Goal: Task Accomplishment & Management: Complete application form

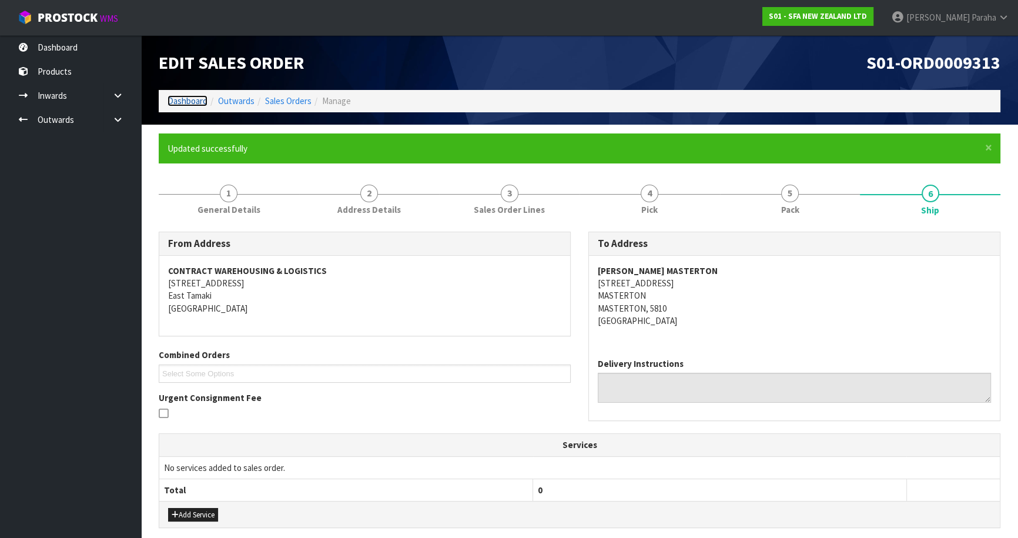
click at [194, 103] on link "Dashboard" at bounding box center [187, 100] width 40 height 11
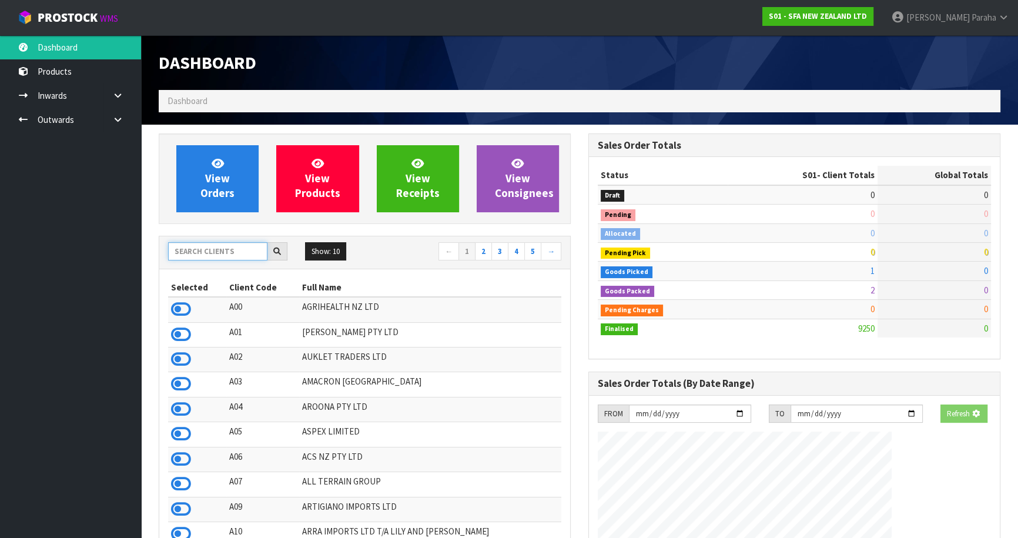
click at [221, 254] on input "text" at bounding box center [217, 251] width 99 height 18
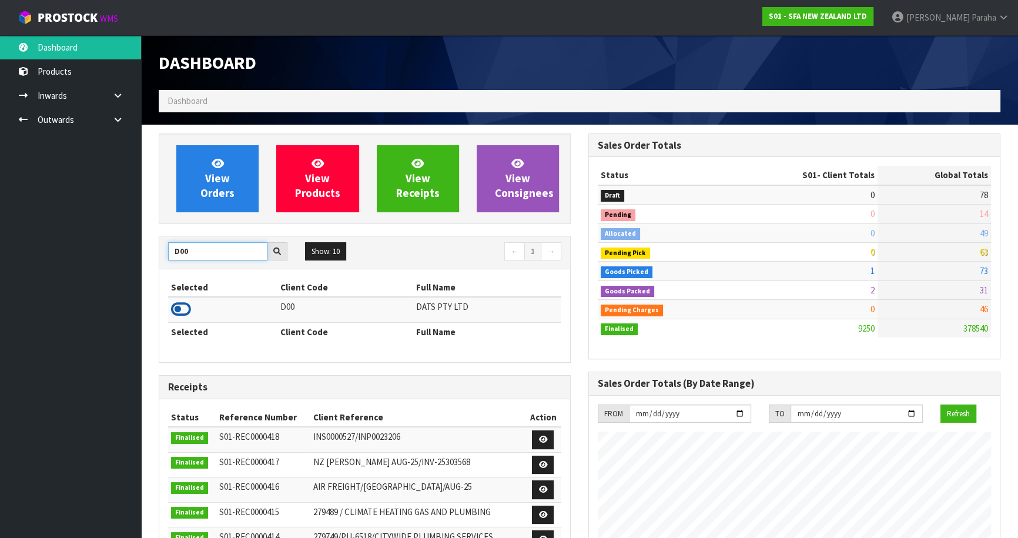
type input "D00"
click at [184, 314] on icon at bounding box center [181, 309] width 20 height 18
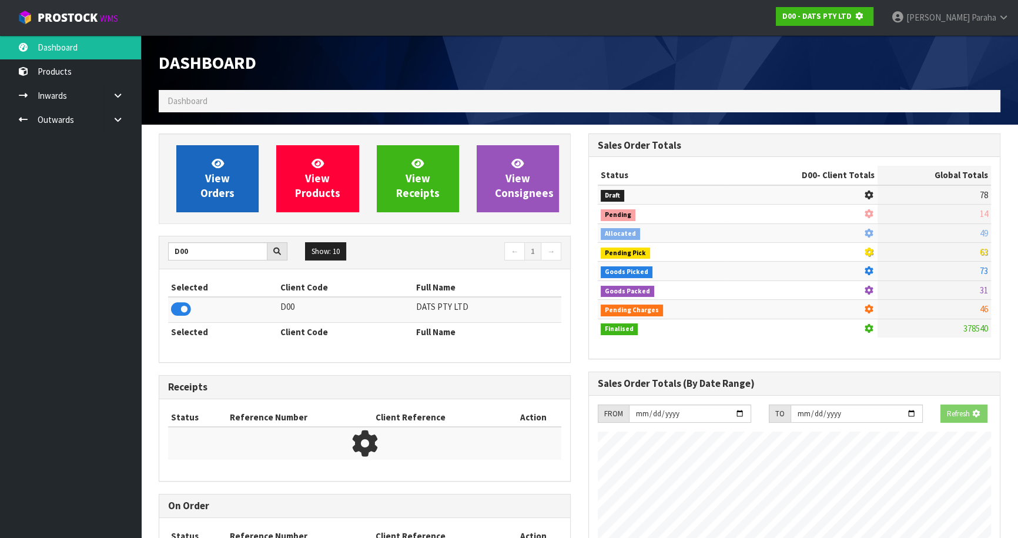
scroll to position [586981, 587283]
click at [208, 194] on span "View Orders" at bounding box center [217, 178] width 34 height 44
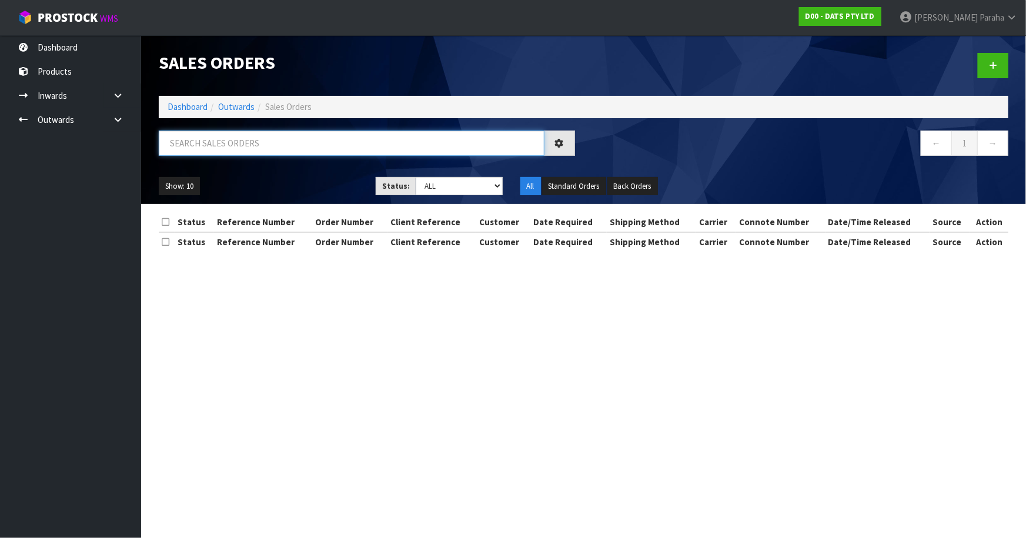
click at [230, 139] on input "text" at bounding box center [352, 142] width 386 height 25
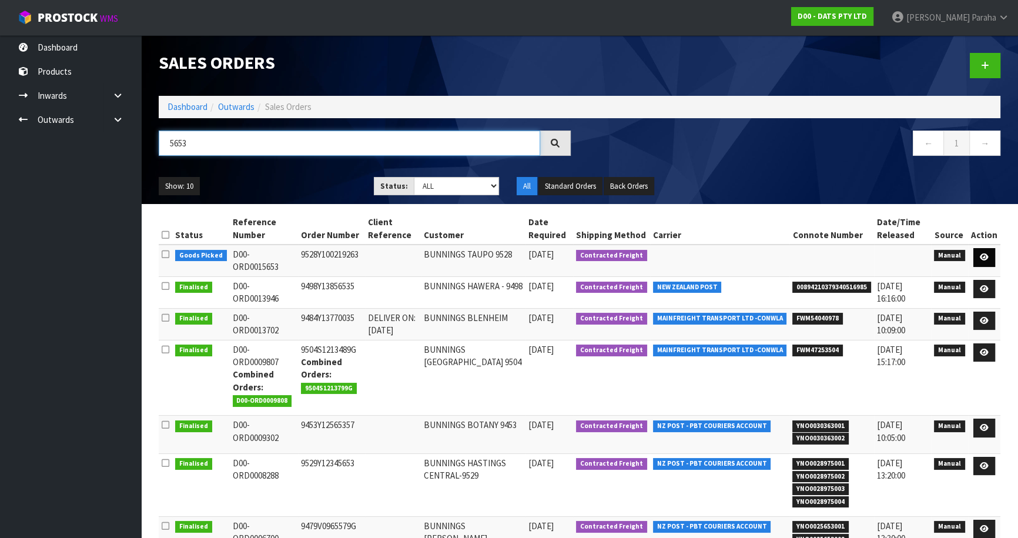
type input "5653"
click at [988, 253] on icon at bounding box center [984, 257] width 9 height 8
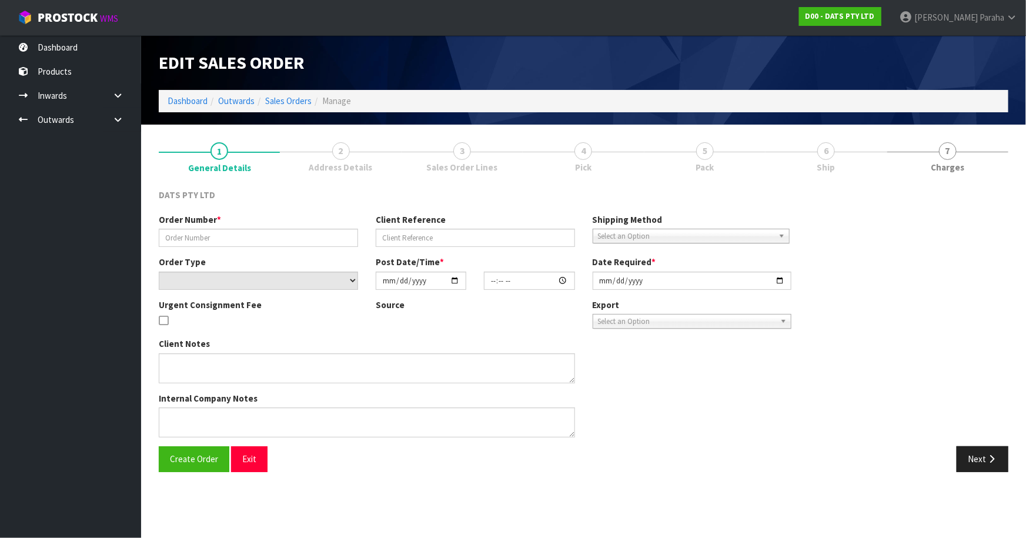
type input "9528Y100219263"
select select "number:0"
type input "[DATE]"
type input "09:06:00.000"
type input "[DATE]"
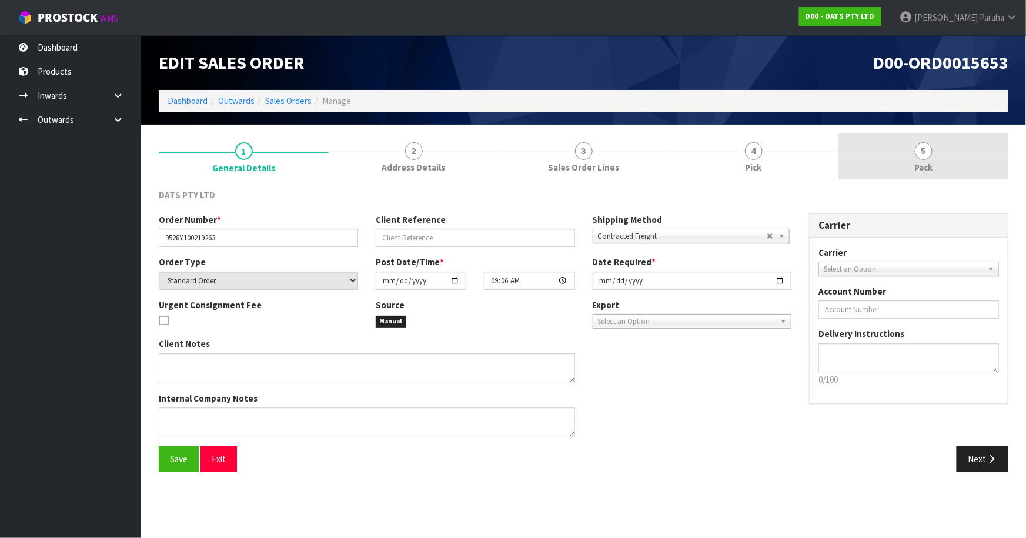
click at [931, 153] on span "5" at bounding box center [923, 151] width 18 height 18
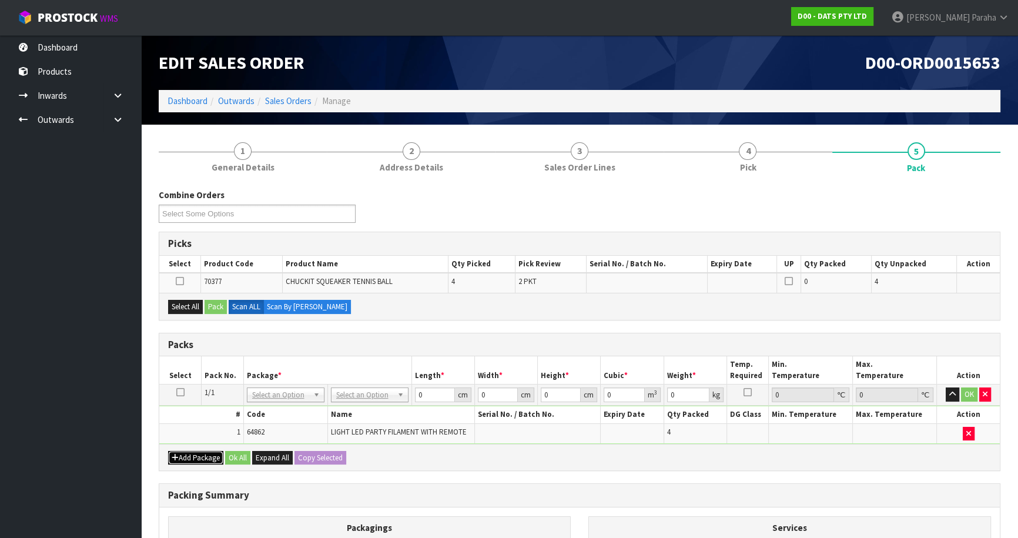
click at [198, 461] on button "Add Package" at bounding box center [195, 458] width 55 height 14
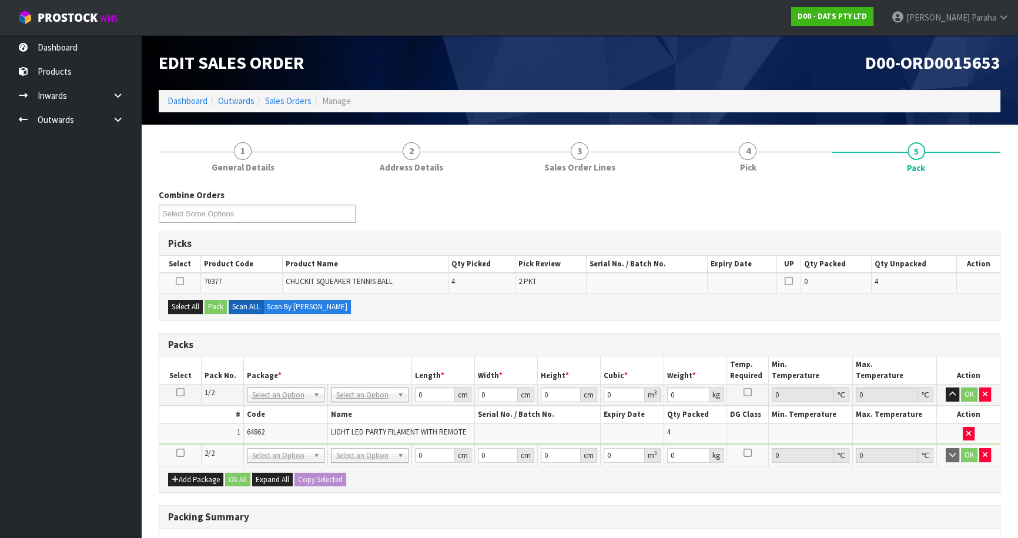
click at [175, 454] on td at bounding box center [180, 454] width 42 height 21
click at [179, 453] on icon at bounding box center [180, 453] width 8 height 1
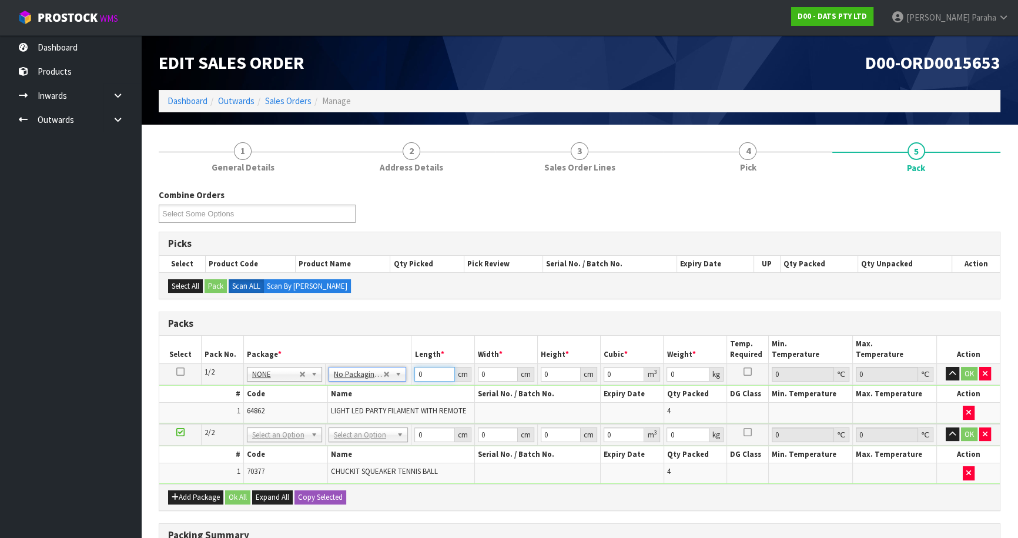
drag, startPoint x: 404, startPoint y: 375, endPoint x: 388, endPoint y: 376, distance: 15.9
type input "35"
type input "30"
type input "3"
type input "0.00315"
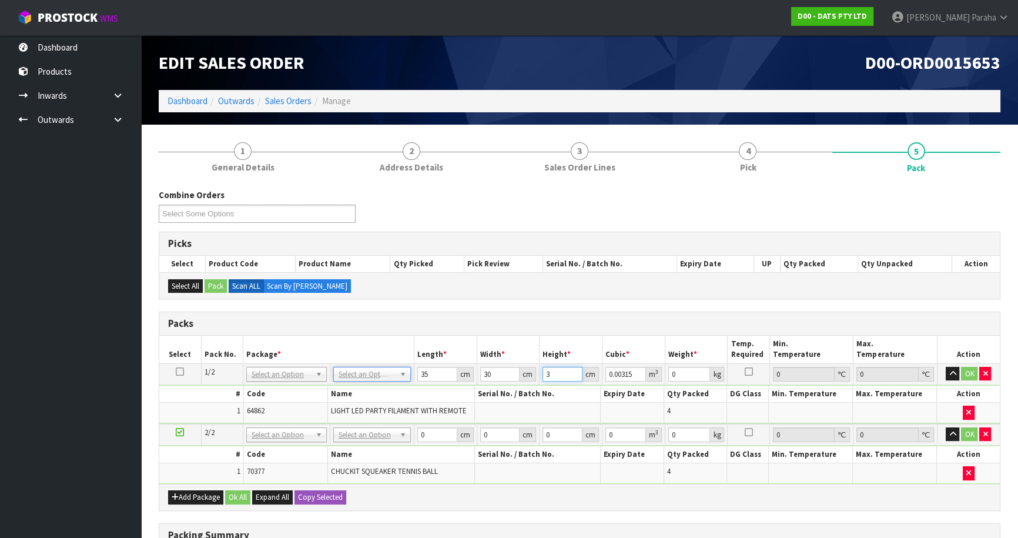
type input "31"
type input "0.03255"
type input "31"
type input "5"
click at [946, 367] on button "button" at bounding box center [953, 374] width 14 height 14
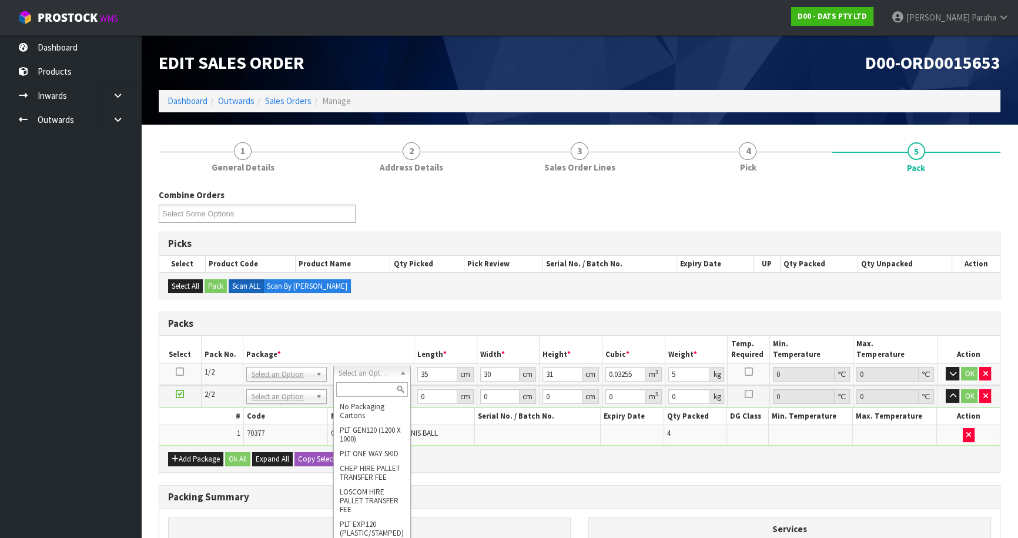
click at [377, 388] on input "text" at bounding box center [372, 389] width 72 height 15
type input "0"
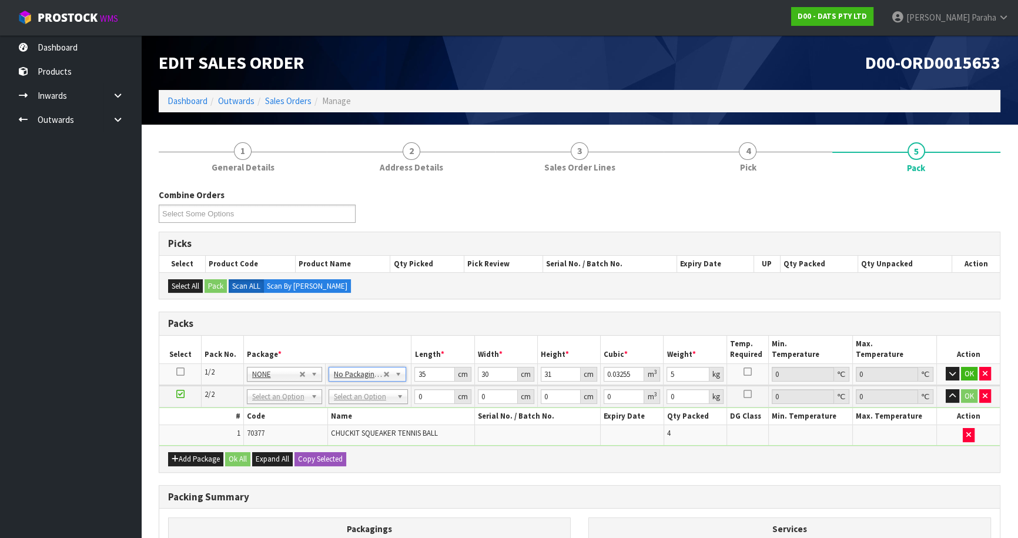
type input "0"
drag, startPoint x: 396, startPoint y: 371, endPoint x: 389, endPoint y: 371, distance: 6.5
click at [426, 376] on input "0" at bounding box center [434, 374] width 40 height 15
type input "35"
type input "30"
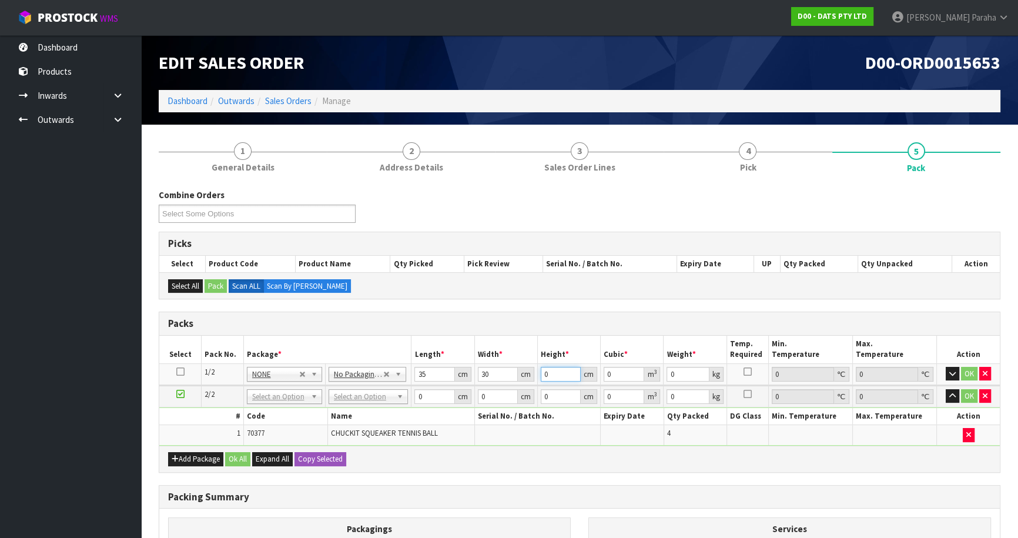
type input "3"
type input "0.00315"
type input "31"
type input "0.03255"
type input "31"
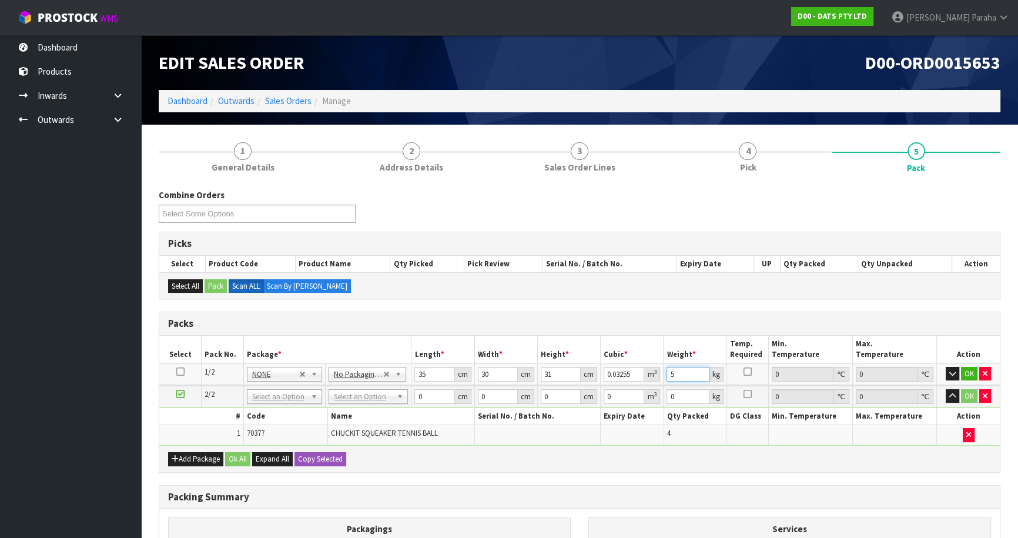
type input "5"
click at [946, 367] on button "button" at bounding box center [953, 374] width 14 height 14
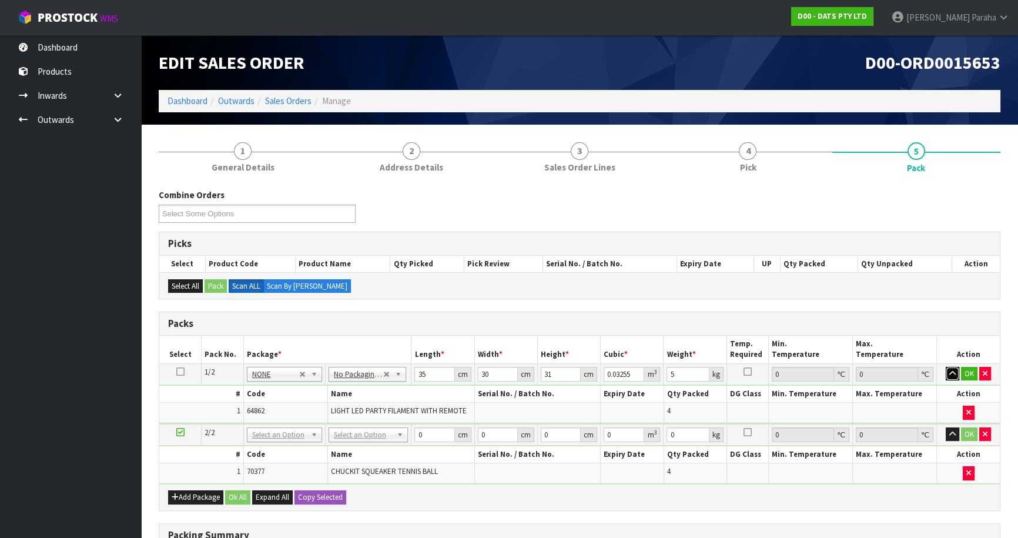
click at [946, 367] on button "button" at bounding box center [953, 374] width 14 height 14
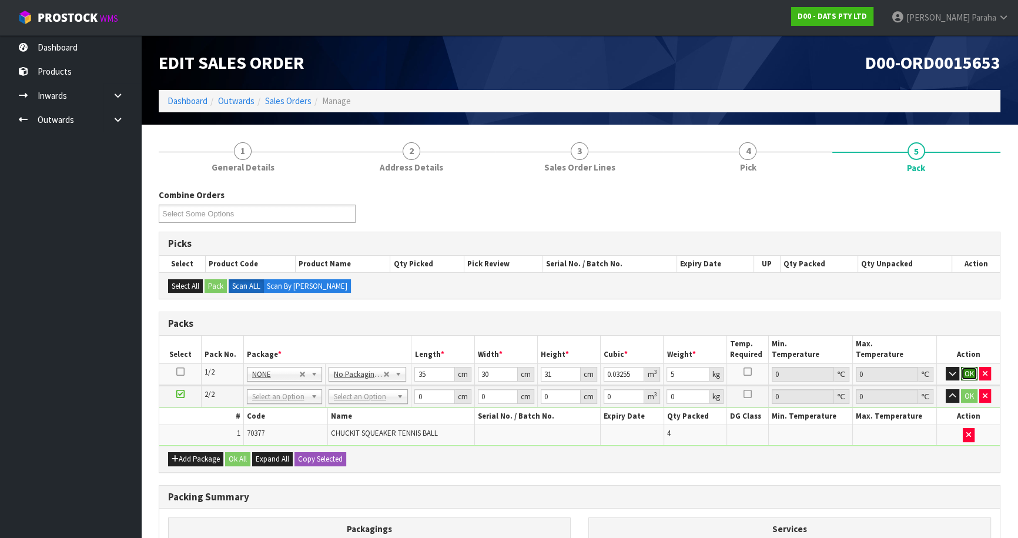
click button "OK" at bounding box center [969, 374] width 16 height 14
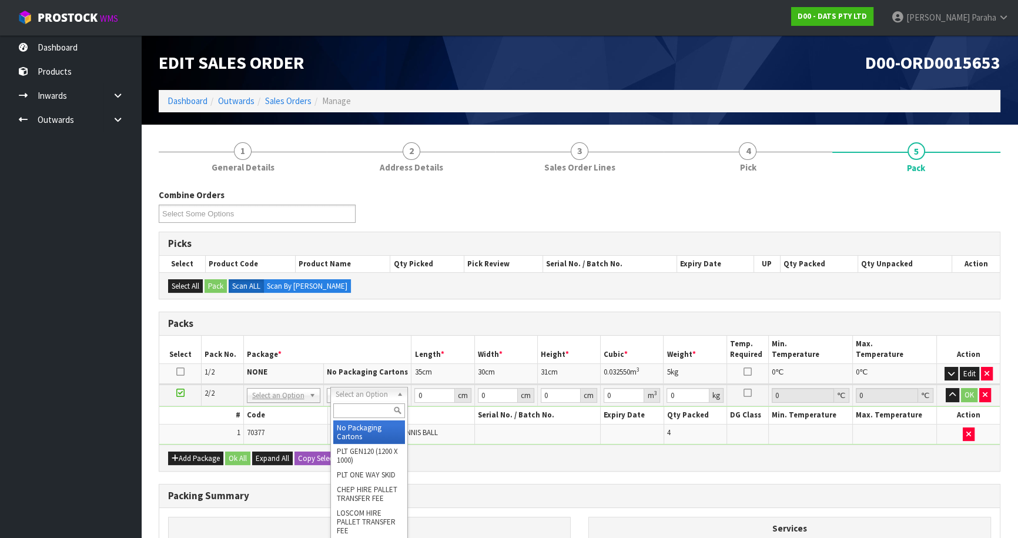
click at [377, 411] on input "text" at bounding box center [369, 410] width 72 height 15
type input "CTN0"
type input "19"
type input "15"
type input "15.5"
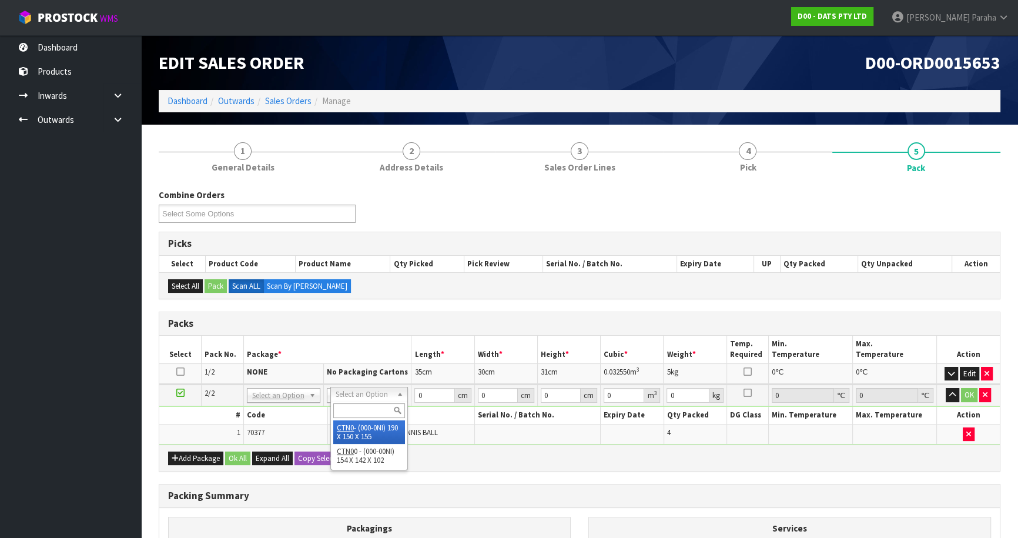
type input "0.004417"
type input "0.68"
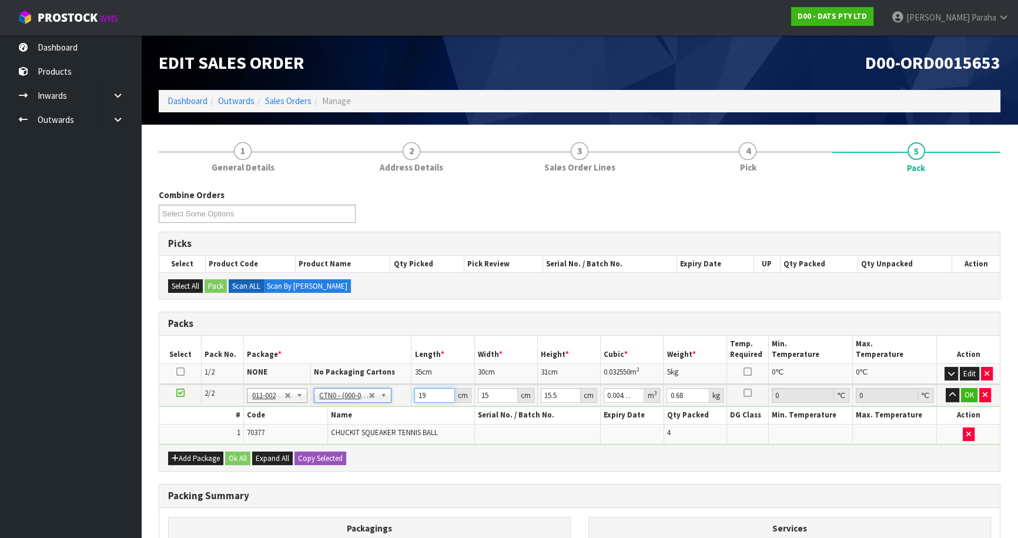
drag, startPoint x: 429, startPoint y: 394, endPoint x: 411, endPoint y: 396, distance: 18.4
click at [411, 396] on td "19 cm" at bounding box center [442, 395] width 63 height 22
type input "2"
type input "0.000465"
type input "21"
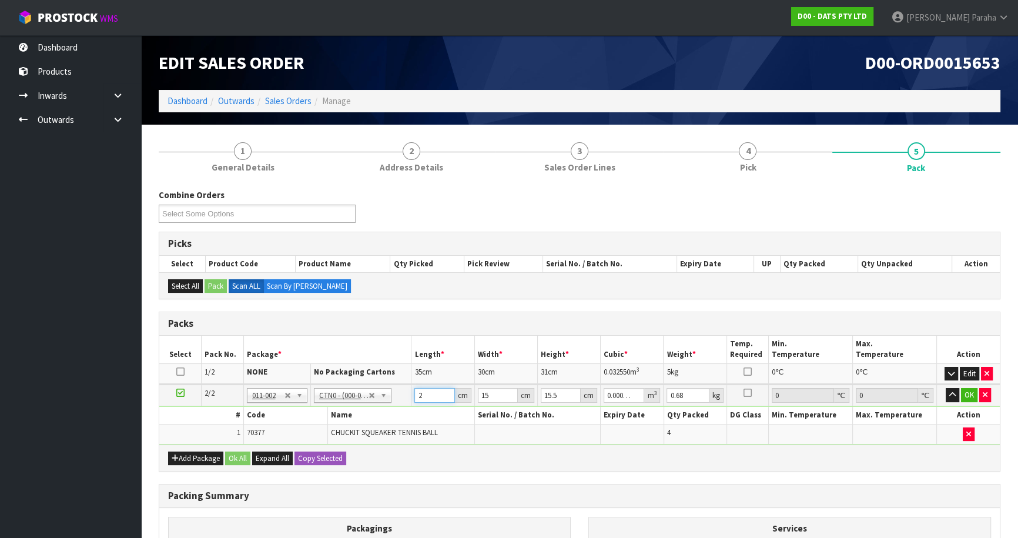
type input "0.004882"
type input "21"
type input "1"
type input "0.000325"
type input "14"
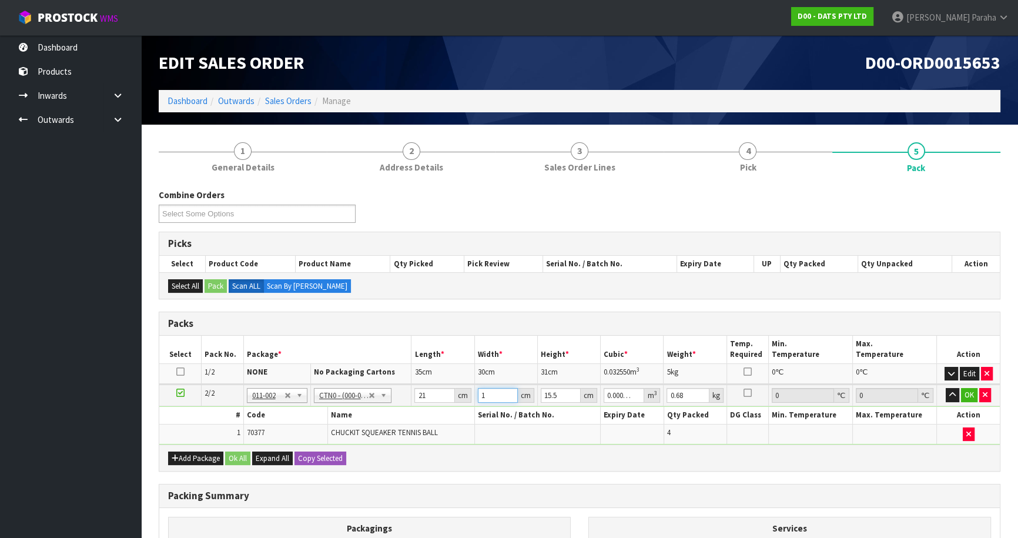
type input "0.004557"
type input "14"
type input "1"
type input "0.000294"
type input "17"
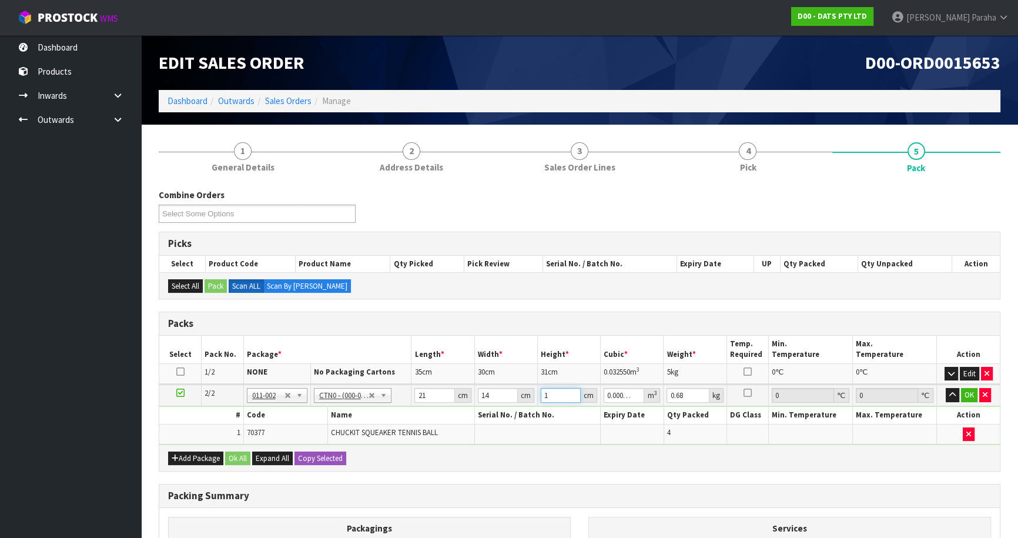
type input "0.004998"
type input "17"
type input "1"
click at [946, 388] on button "button" at bounding box center [953, 395] width 14 height 14
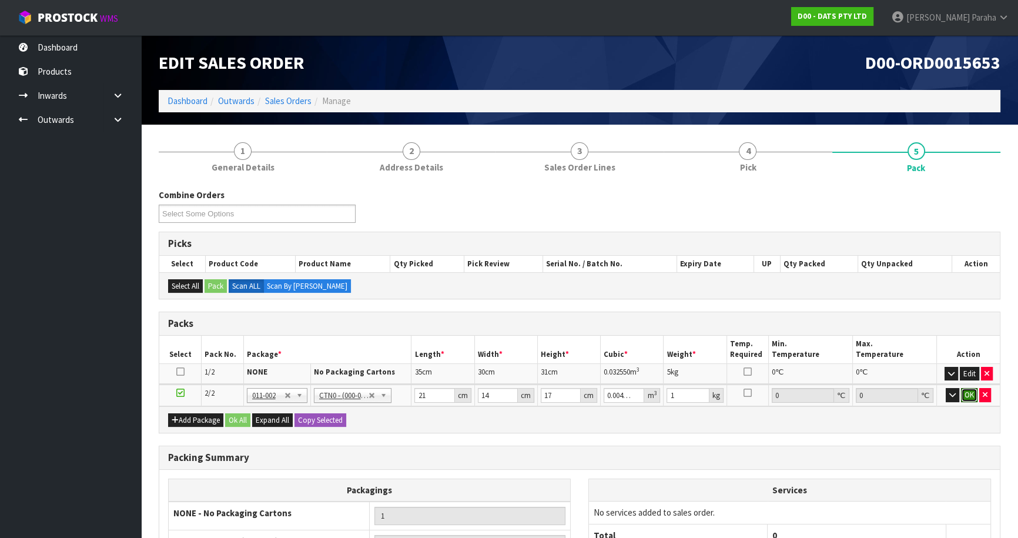
click button "OK" at bounding box center [969, 395] width 16 height 14
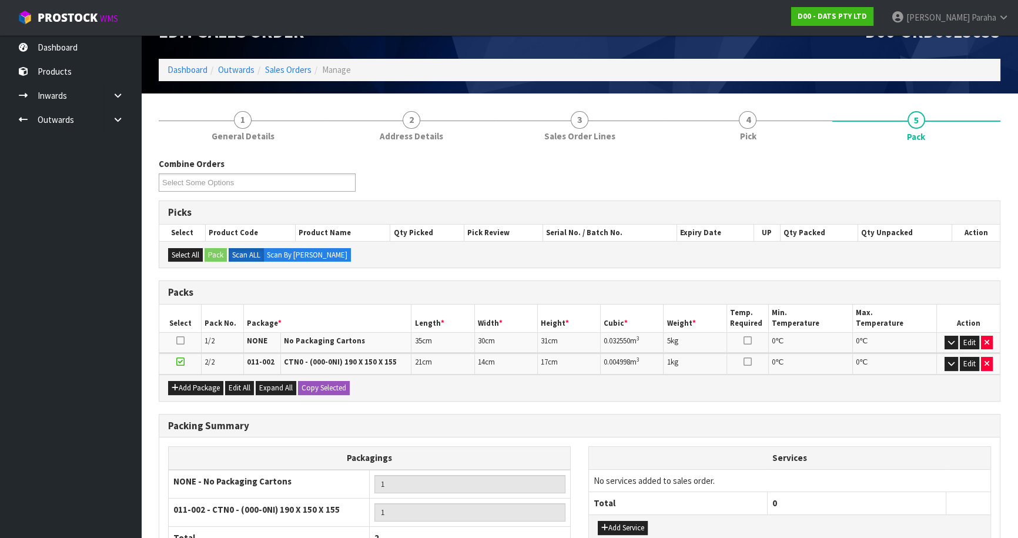
scroll to position [143, 0]
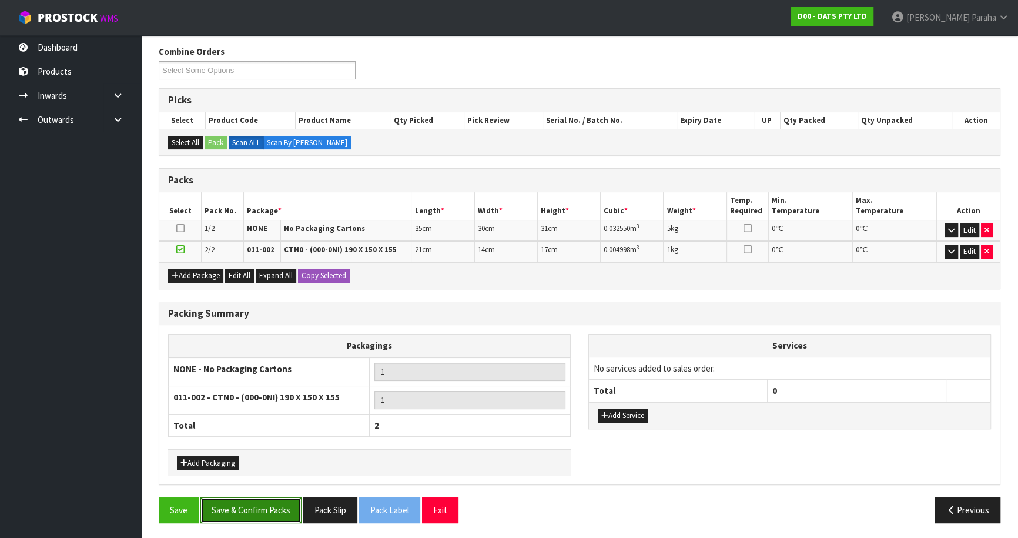
click at [273, 514] on button "Save & Confirm Packs" at bounding box center [250, 509] width 101 height 25
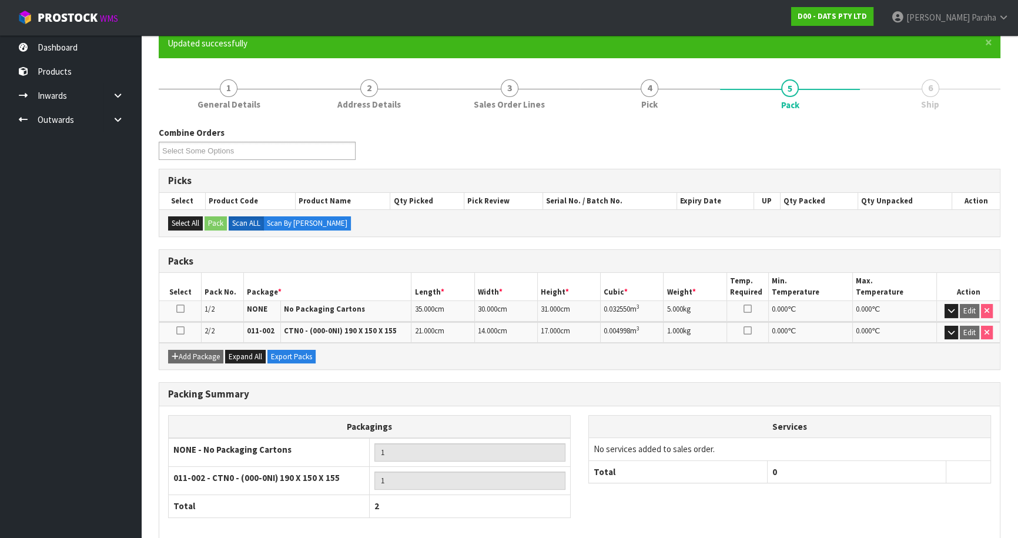
scroll to position [160, 0]
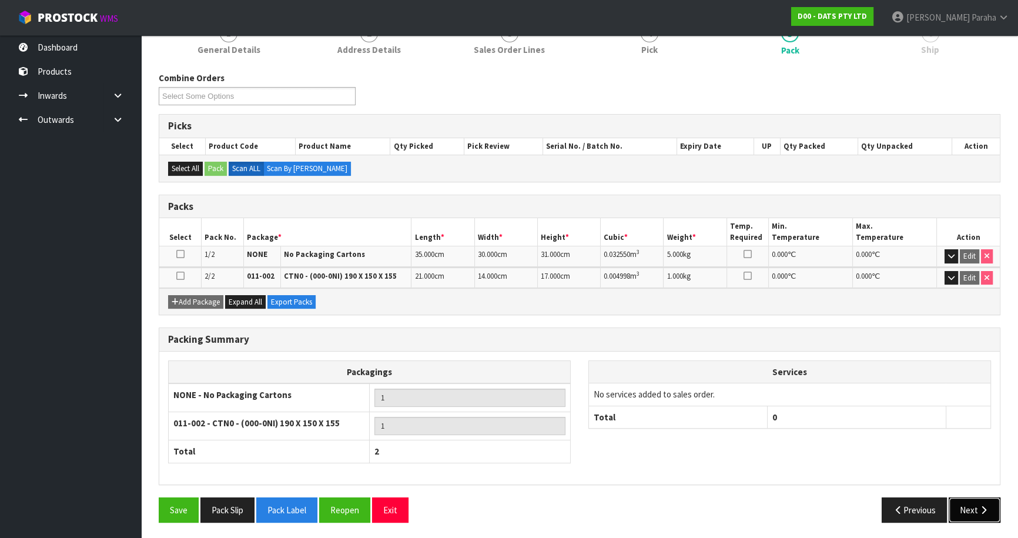
click at [970, 514] on button "Next" at bounding box center [975, 509] width 52 height 25
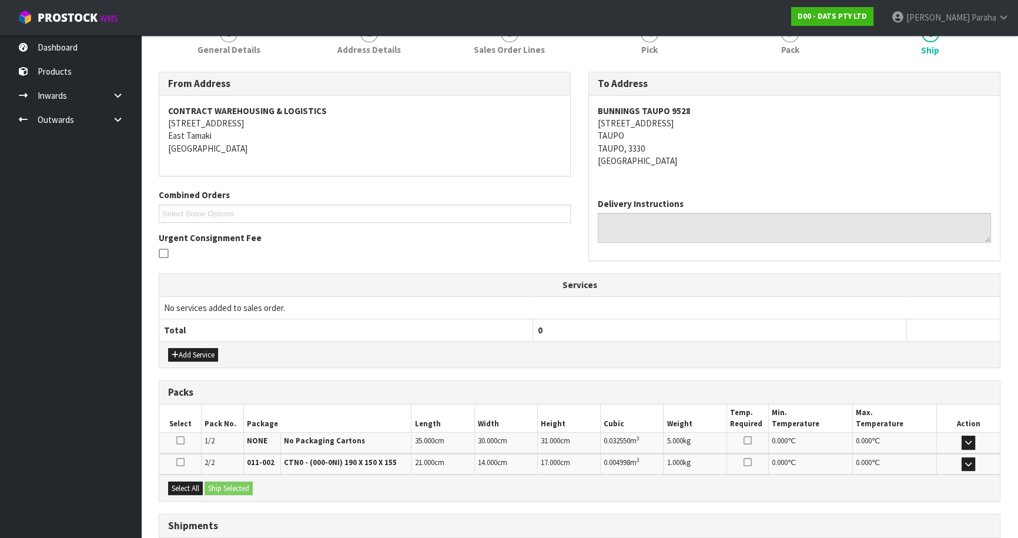
scroll to position [247, 0]
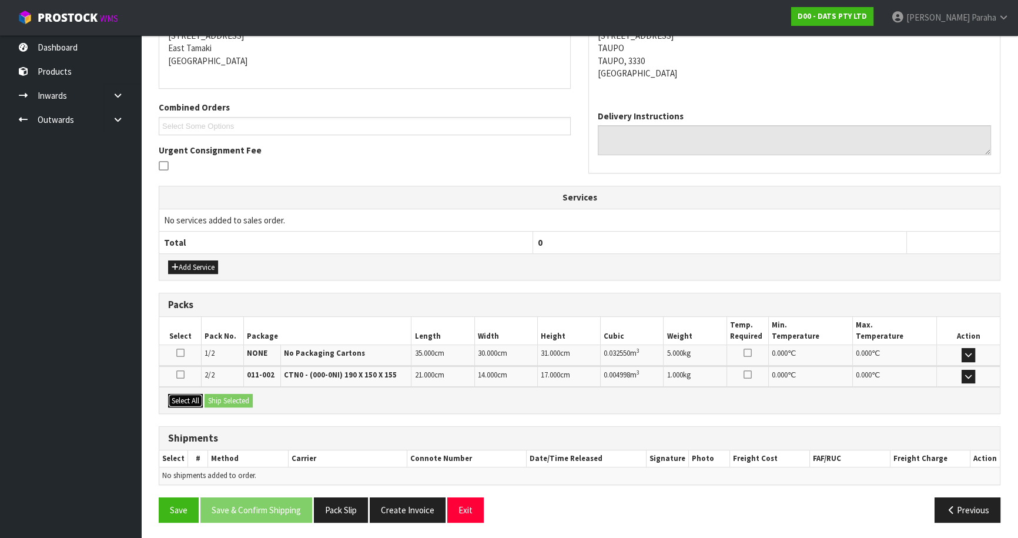
drag, startPoint x: 188, startPoint y: 401, endPoint x: 213, endPoint y: 401, distance: 24.7
click at [189, 401] on button "Select All" at bounding box center [185, 401] width 35 height 14
click at [220, 401] on button "Ship Selected" at bounding box center [229, 401] width 48 height 14
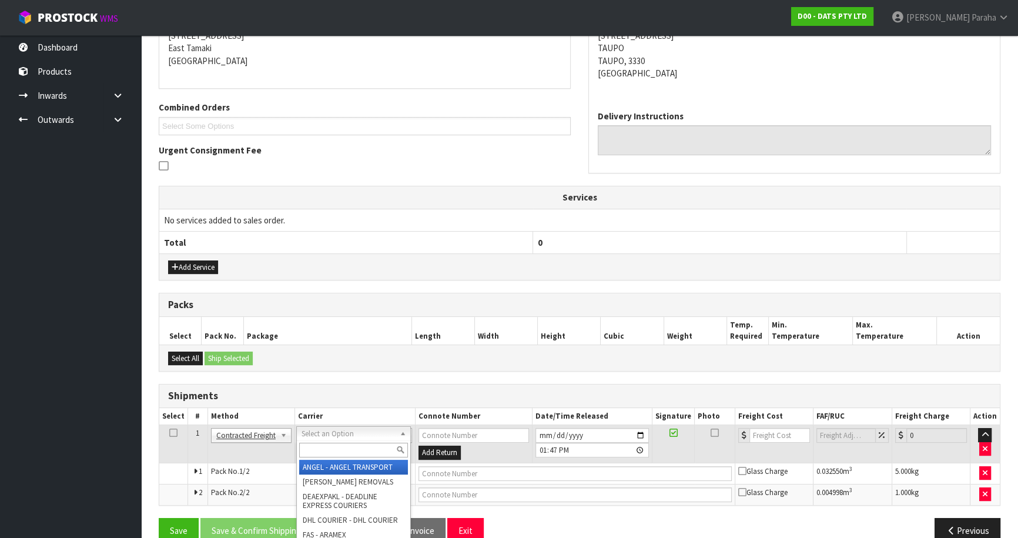
click at [361, 445] on input "text" at bounding box center [353, 450] width 109 height 15
type input "NZP"
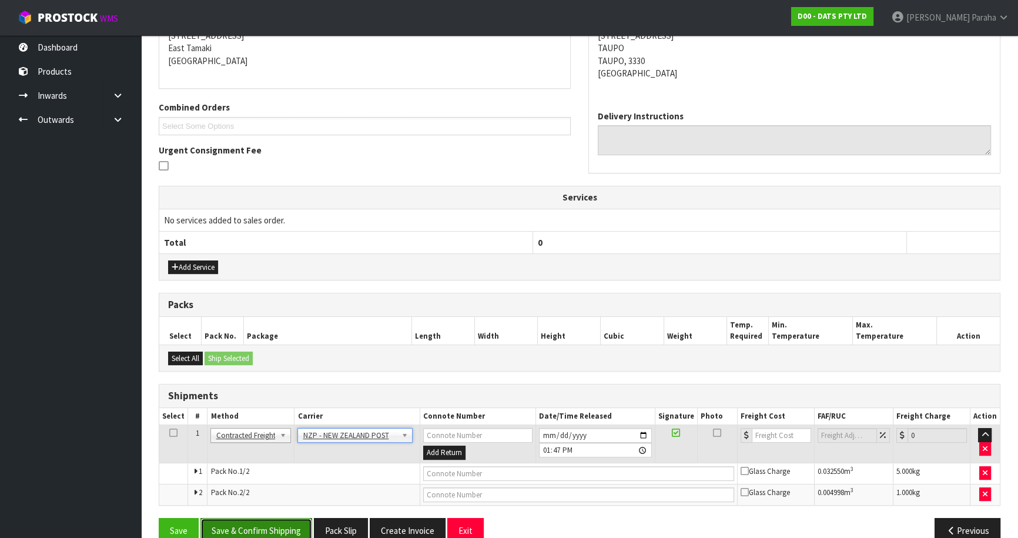
click at [284, 525] on button "Save & Confirm Shipping" at bounding box center [256, 530] width 112 height 25
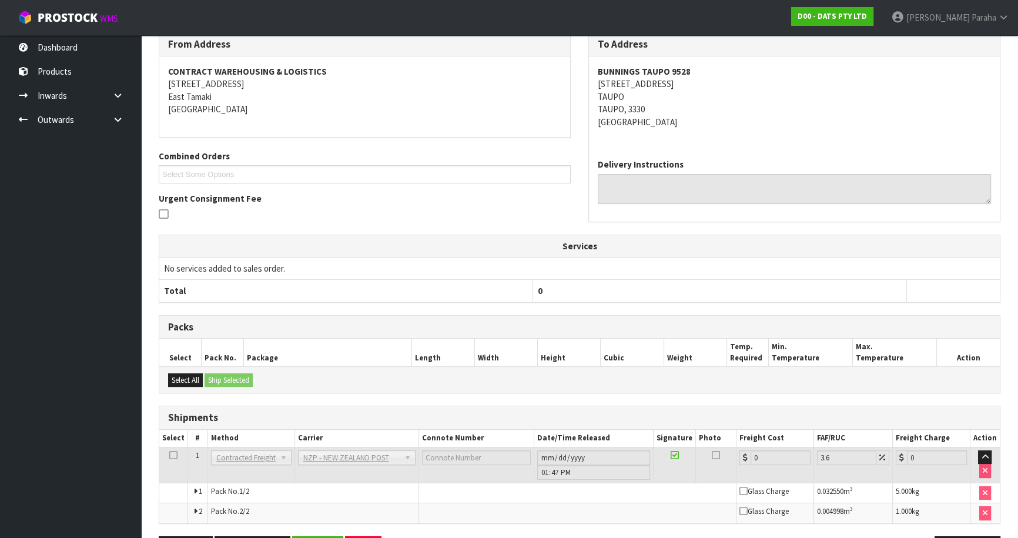
scroll to position [251, 0]
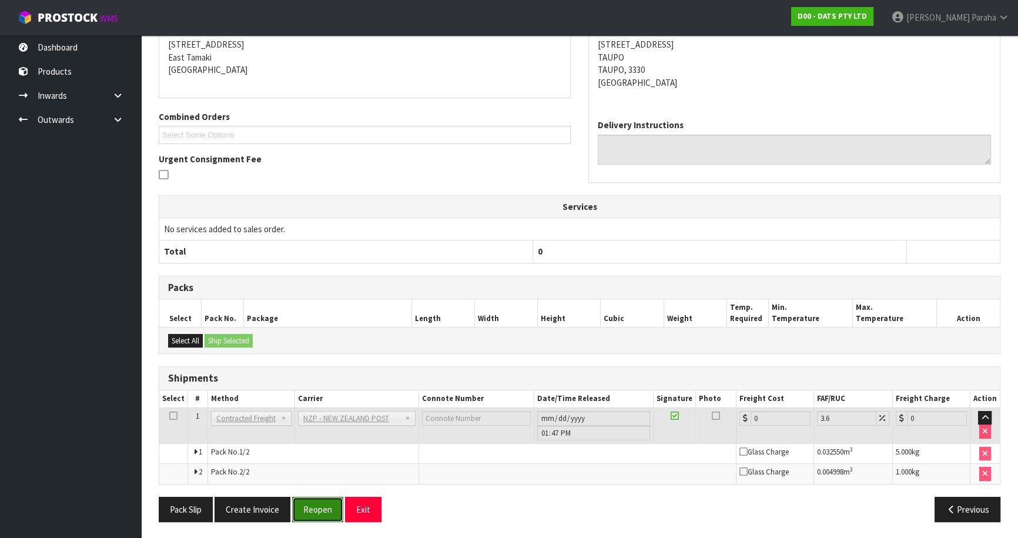
click at [314, 516] on button "Reopen" at bounding box center [317, 509] width 51 height 25
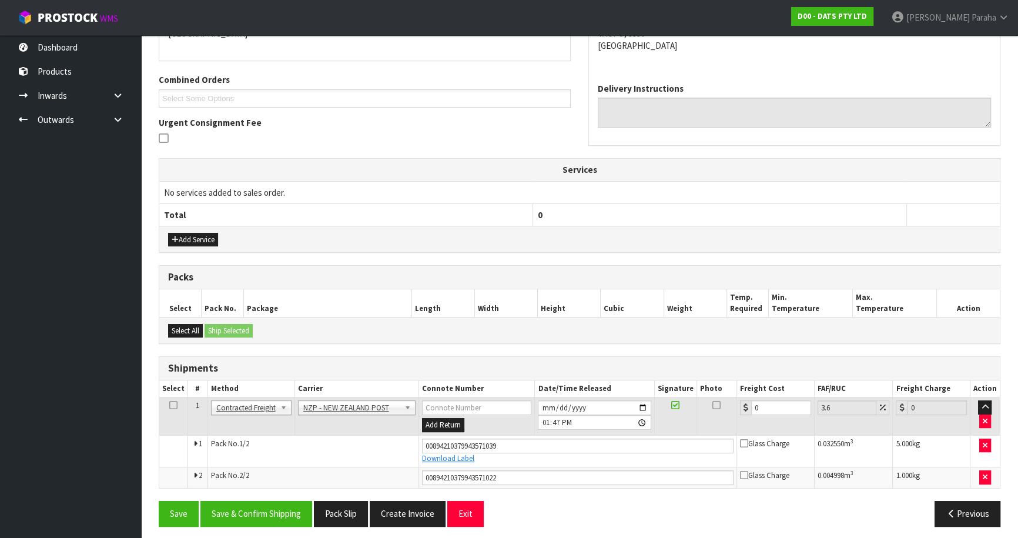
scroll to position [279, 0]
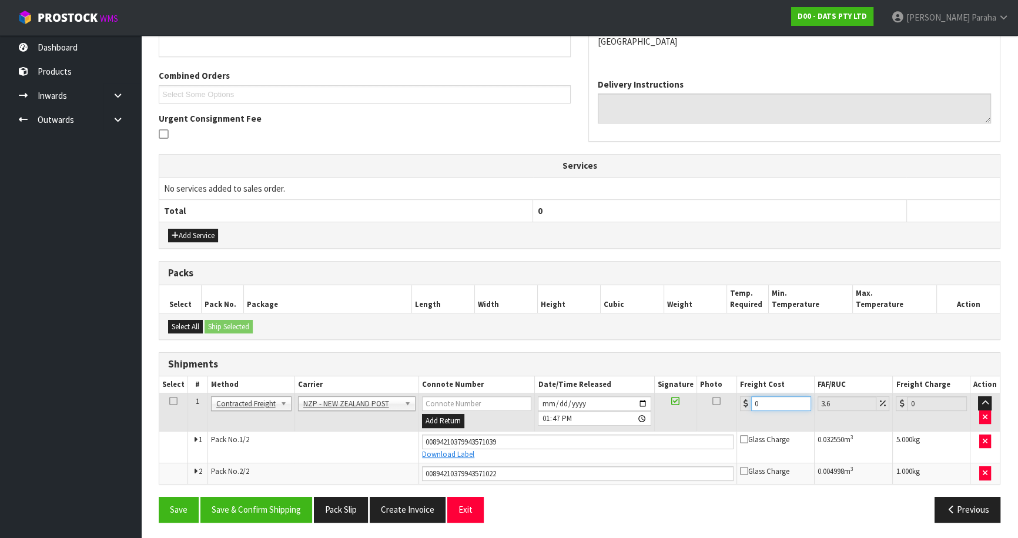
drag, startPoint x: 765, startPoint y: 398, endPoint x: 729, endPoint y: 401, distance: 36.0
click at [727, 401] on tr "1 Client Local Pickup Customer Local Pickup Company Freight Contracted Freight …" at bounding box center [579, 412] width 840 height 38
type input "1"
type input "1.04"
type input "16"
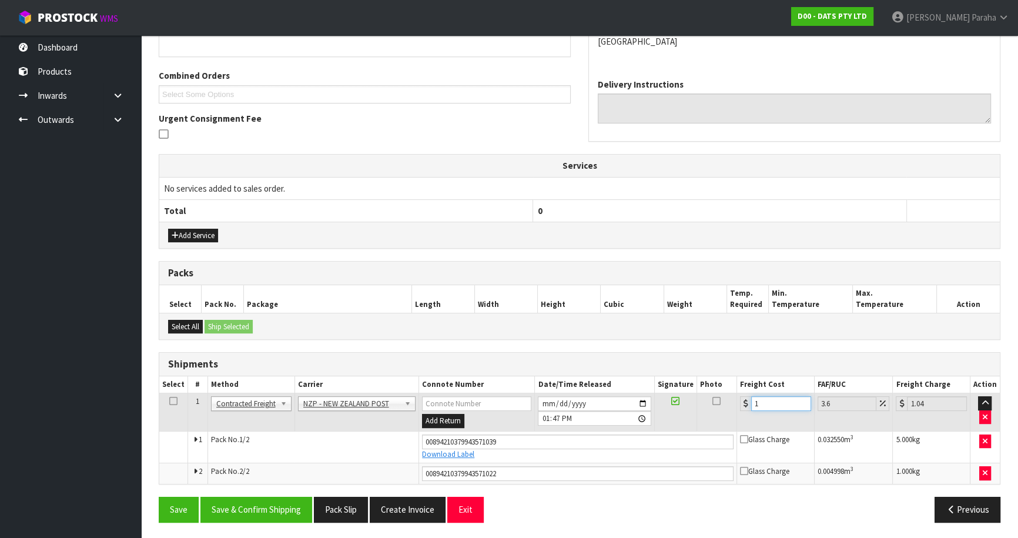
type input "16.58"
type input "16.9"
type input "17.51"
type input "16.90"
click at [256, 516] on button "Save & Confirm Shipping" at bounding box center [256, 509] width 112 height 25
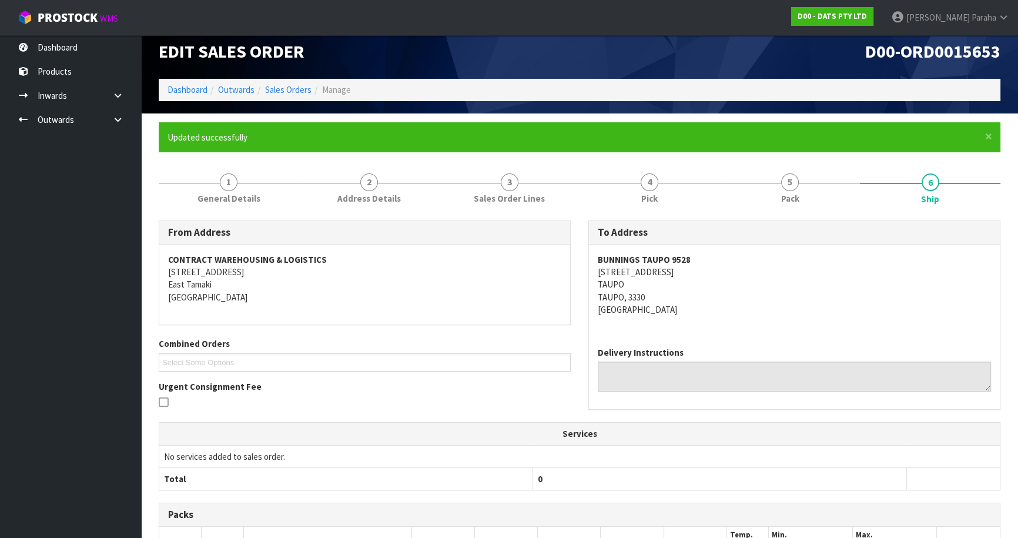
scroll to position [0, 0]
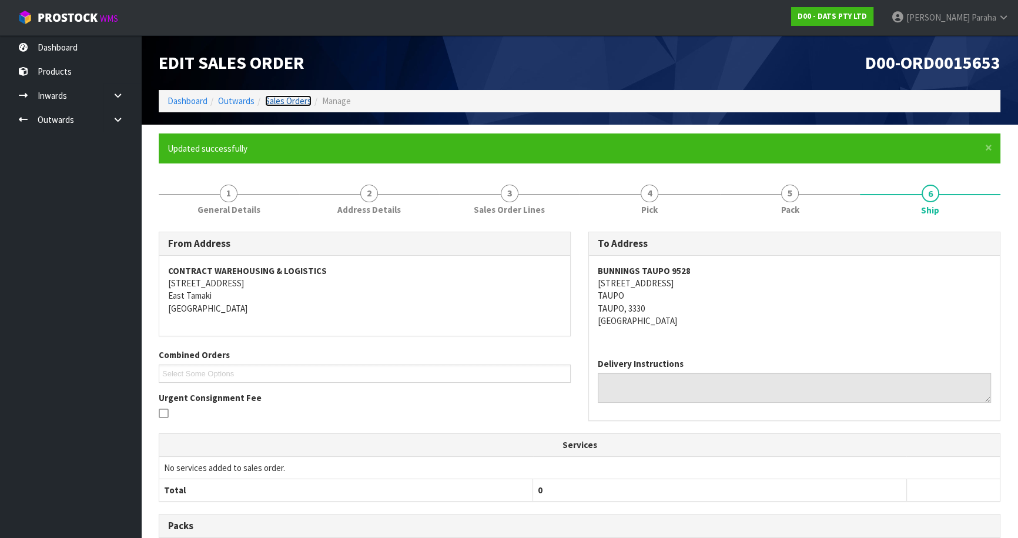
click at [296, 98] on link "Sales Orders" at bounding box center [288, 100] width 46 height 11
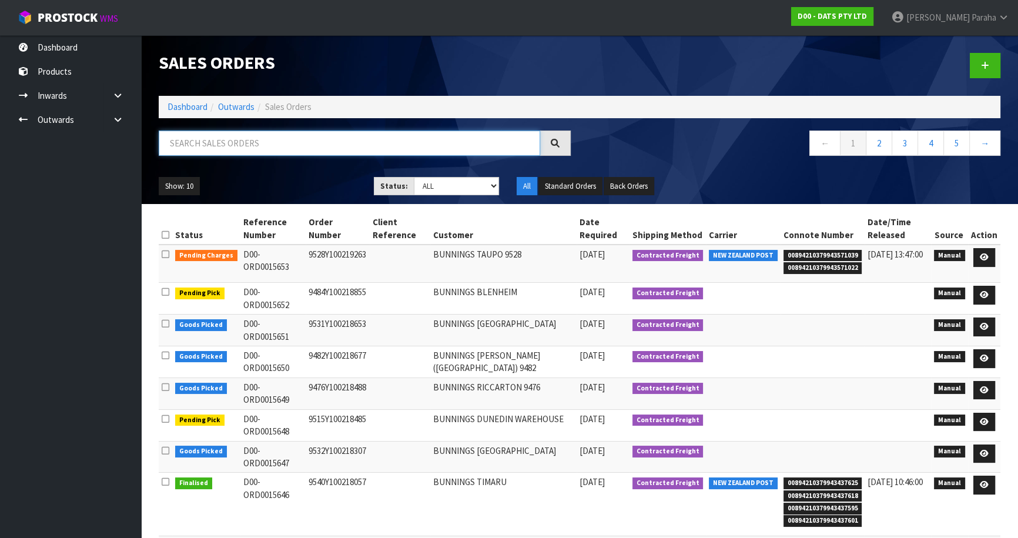
click at [235, 142] on input "text" at bounding box center [349, 142] width 381 height 25
click at [977, 31] on link "[PERSON_NAME]" at bounding box center [950, 17] width 136 height 35
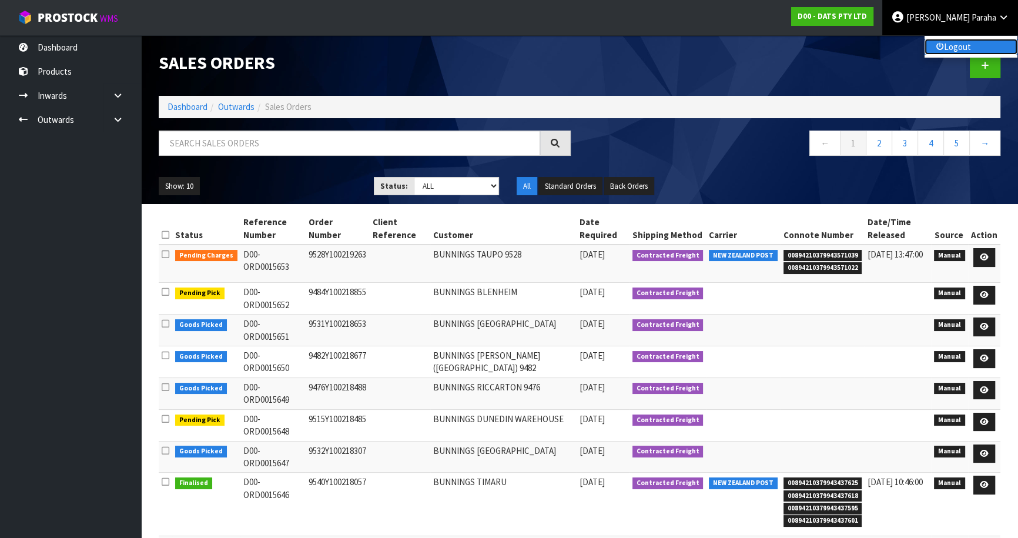
click at [975, 51] on link "Logout" at bounding box center [970, 47] width 93 height 16
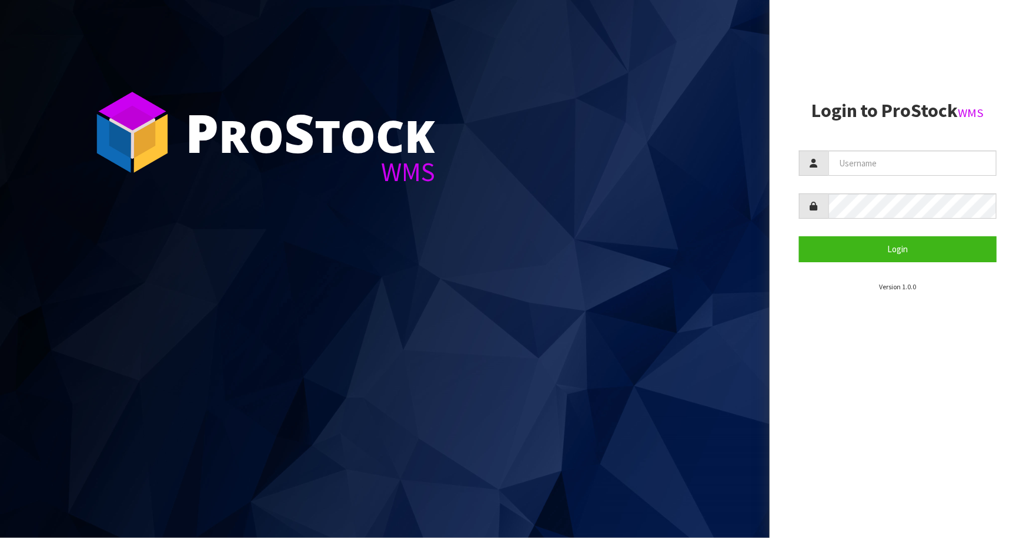
drag, startPoint x: 219, startPoint y: 387, endPoint x: 0, endPoint y: 268, distance: 249.1
click at [222, 379] on section "P ro S tock WMS" at bounding box center [384, 269] width 769 height 538
drag, startPoint x: 178, startPoint y: 218, endPoint x: 177, endPoint y: 224, distance: 6.0
click at [178, 219] on section "P ro S tock WMS" at bounding box center [384, 269] width 769 height 538
click at [845, 163] on input "text" at bounding box center [912, 162] width 168 height 25
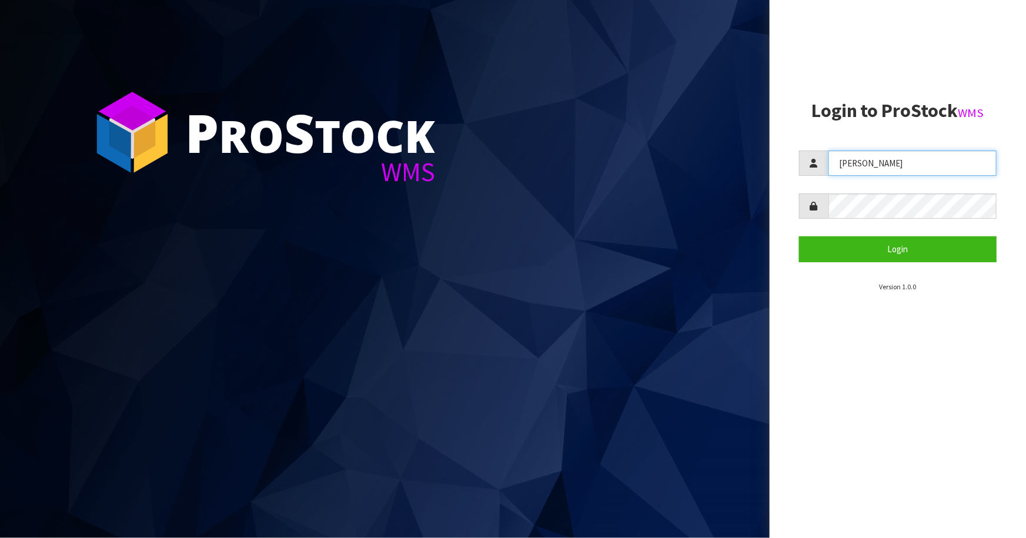
type input "POLLY"
click at [799, 236] on button "Login" at bounding box center [897, 248] width 197 height 25
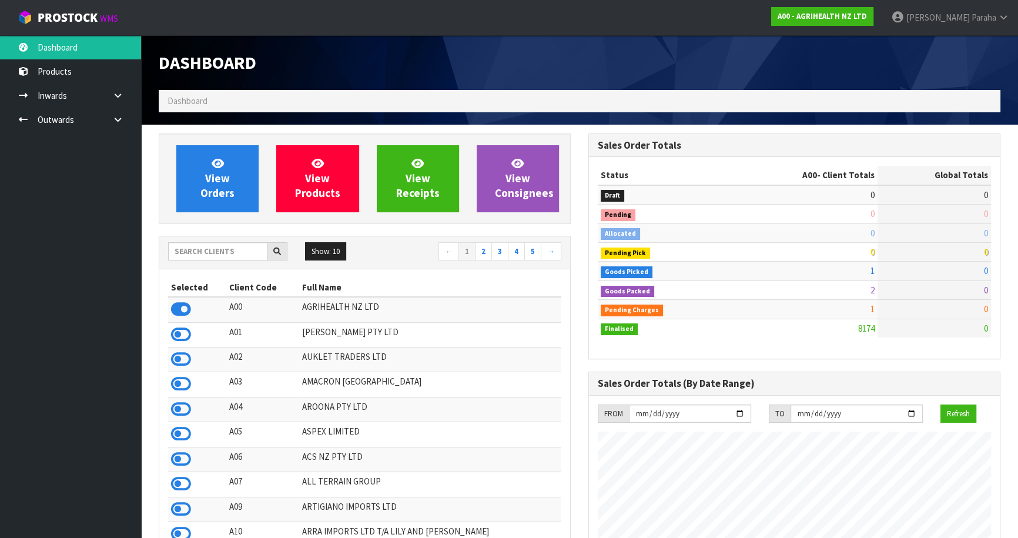
scroll to position [889, 429]
click at [250, 254] on input "text" at bounding box center [217, 251] width 99 height 18
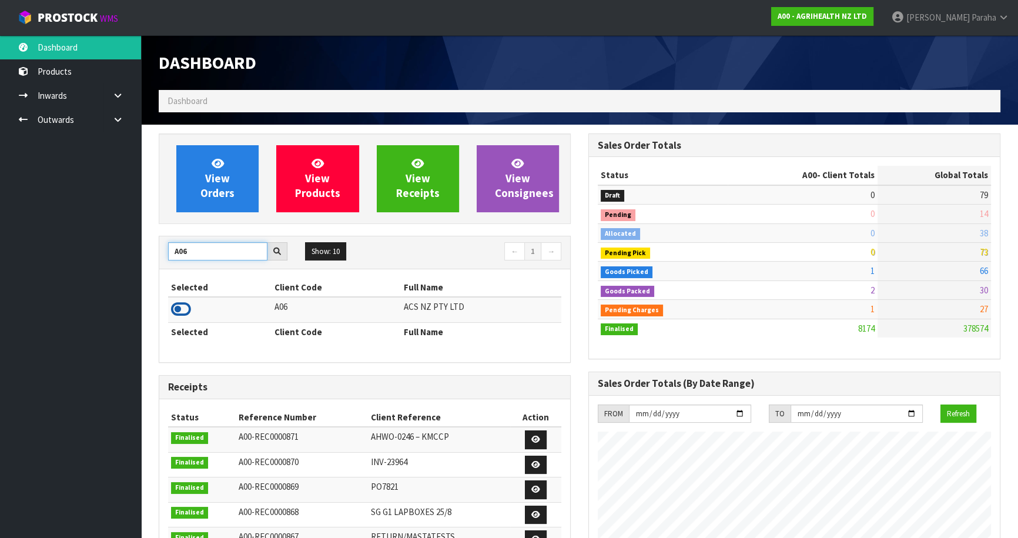
type input "A06"
click at [186, 307] on icon at bounding box center [181, 309] width 20 height 18
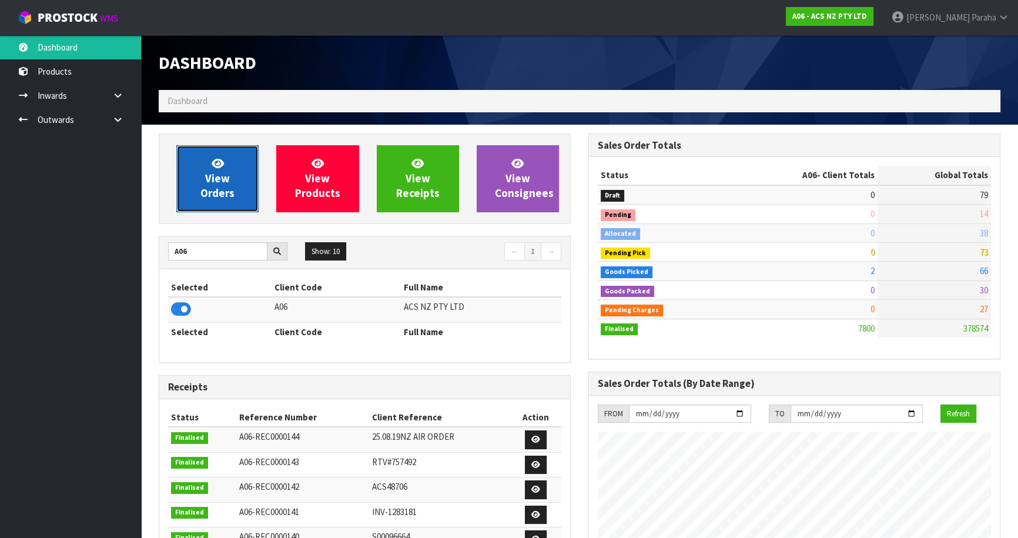
click at [212, 209] on link "View Orders" at bounding box center [217, 178] width 82 height 67
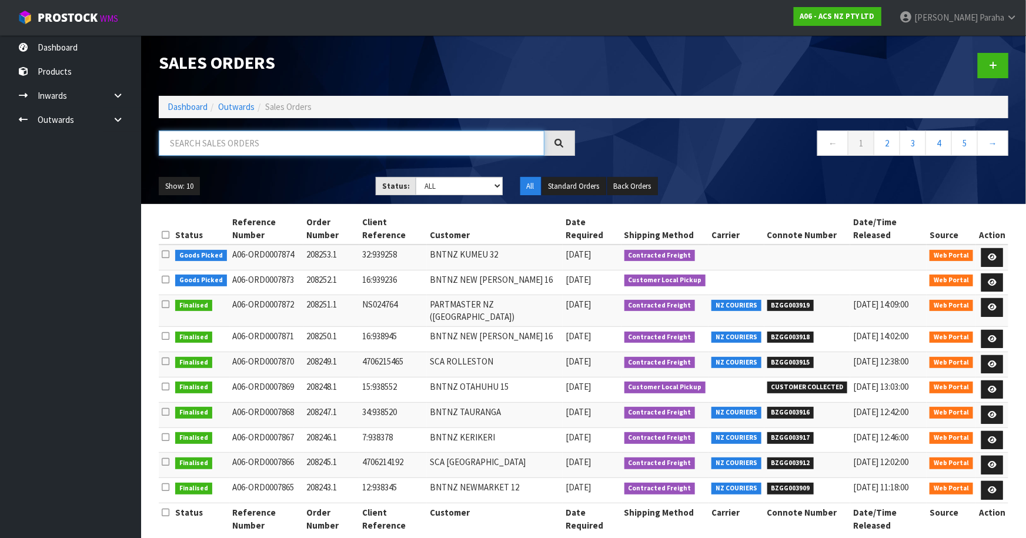
click at [226, 140] on input "text" at bounding box center [352, 142] width 386 height 25
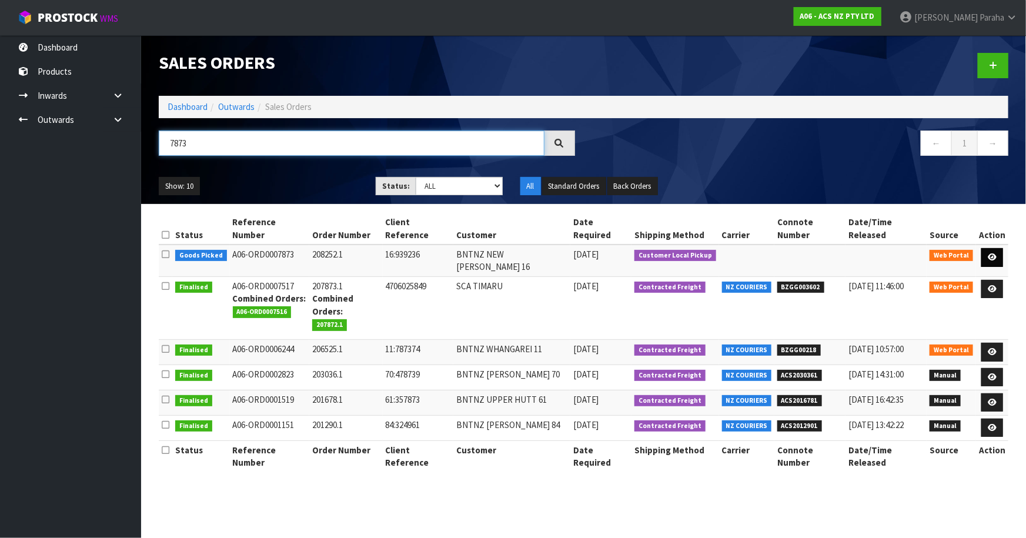
type input "7873"
click at [996, 248] on link at bounding box center [992, 257] width 22 height 19
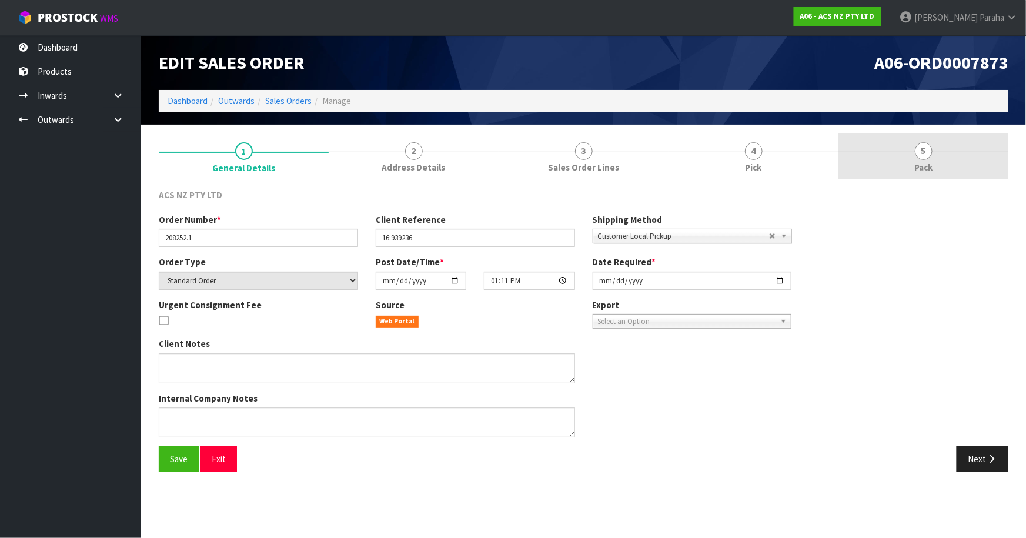
click at [927, 162] on span "Pack" at bounding box center [923, 167] width 18 height 12
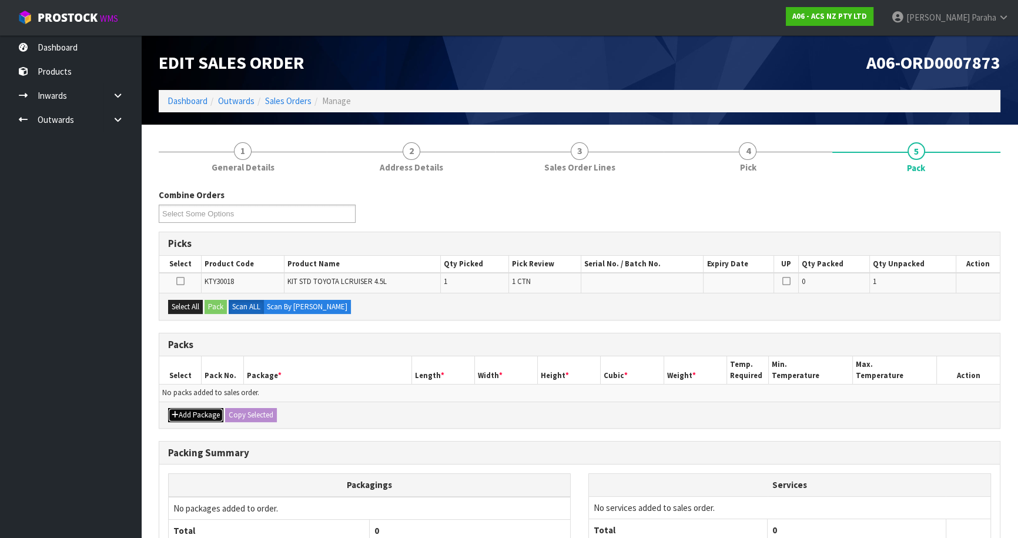
click at [173, 414] on icon "button" at bounding box center [175, 415] width 7 height 8
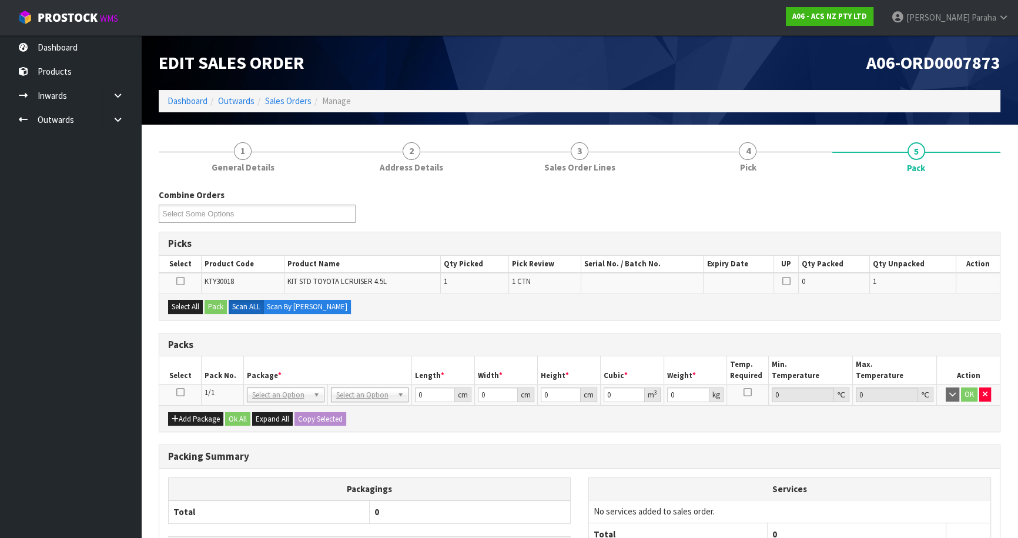
click at [182, 392] on icon at bounding box center [180, 392] width 8 height 1
click at [179, 311] on button "Select All" at bounding box center [185, 307] width 35 height 14
click at [214, 307] on button "Pack" at bounding box center [216, 307] width 22 height 14
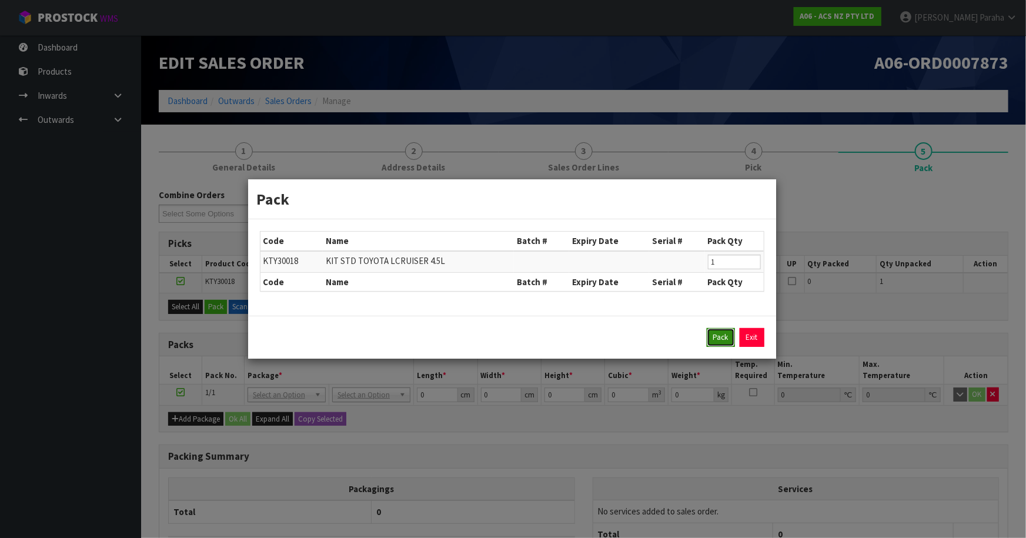
click at [710, 335] on button "Pack" at bounding box center [720, 337] width 28 height 19
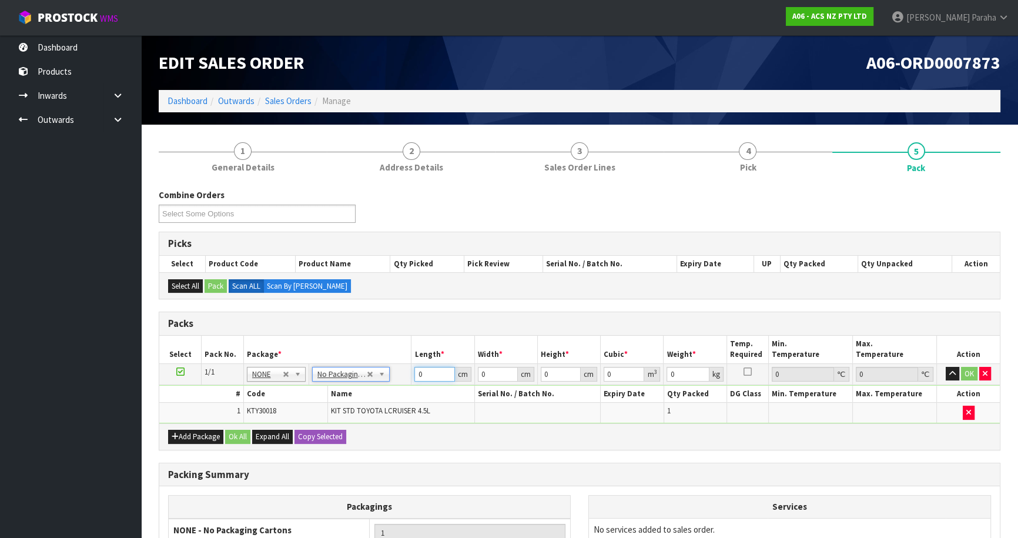
drag, startPoint x: 431, startPoint y: 372, endPoint x: 393, endPoint y: 371, distance: 38.8
click at [393, 371] on tr "1/1 NONE 007-001 007-002 007-004 007-009 007-013 007-014 007-015 007-017 007-01…" at bounding box center [579, 373] width 840 height 21
type input "10"
type input "1"
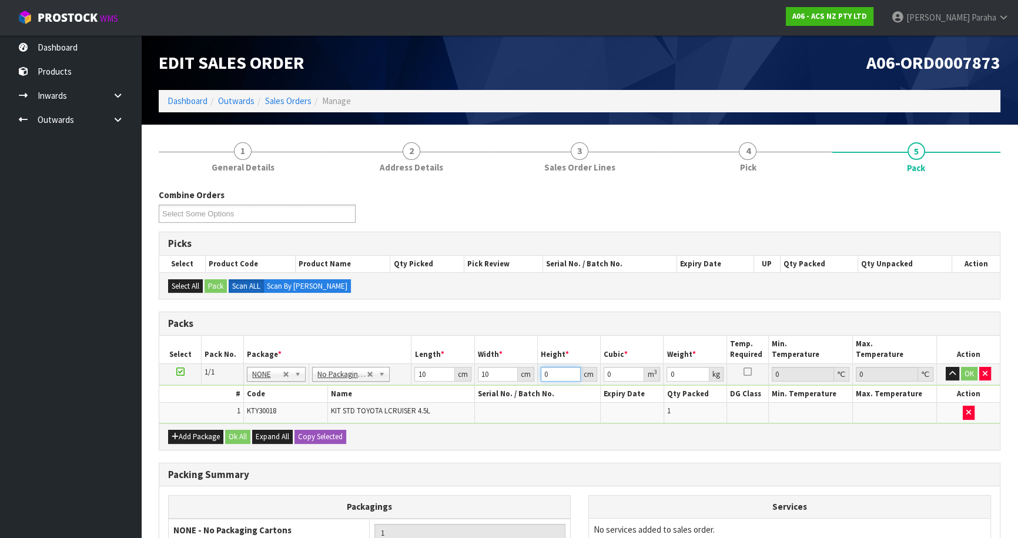
type input "0.0001"
type input "10"
type input "0.001"
type input "10"
type input "16"
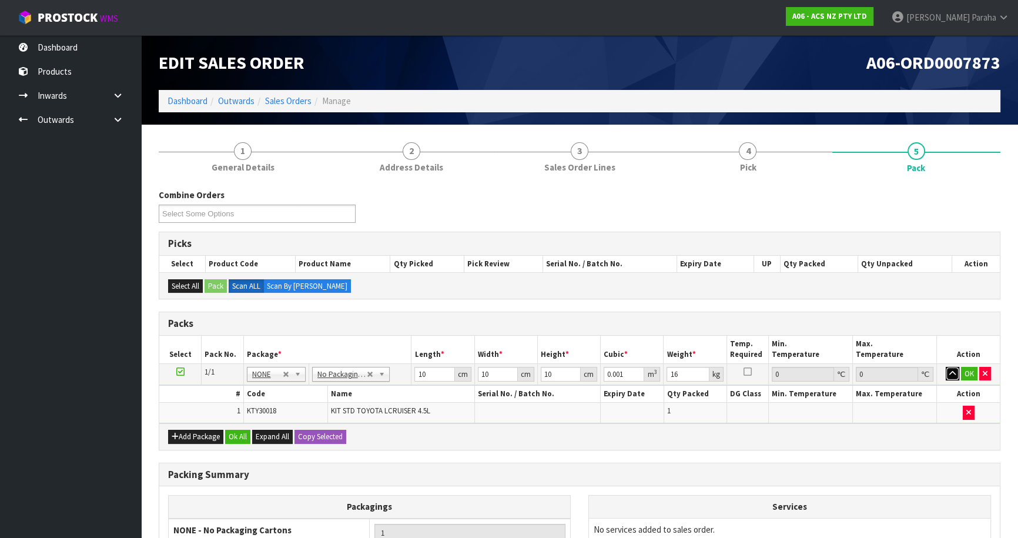
click at [946, 367] on button "button" at bounding box center [953, 374] width 14 height 14
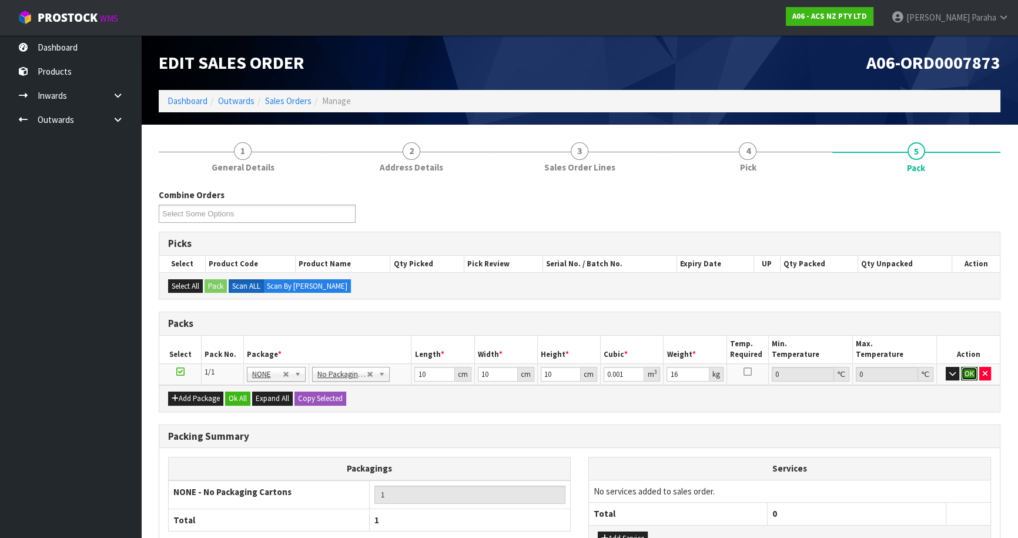
click button "OK" at bounding box center [969, 374] width 16 height 14
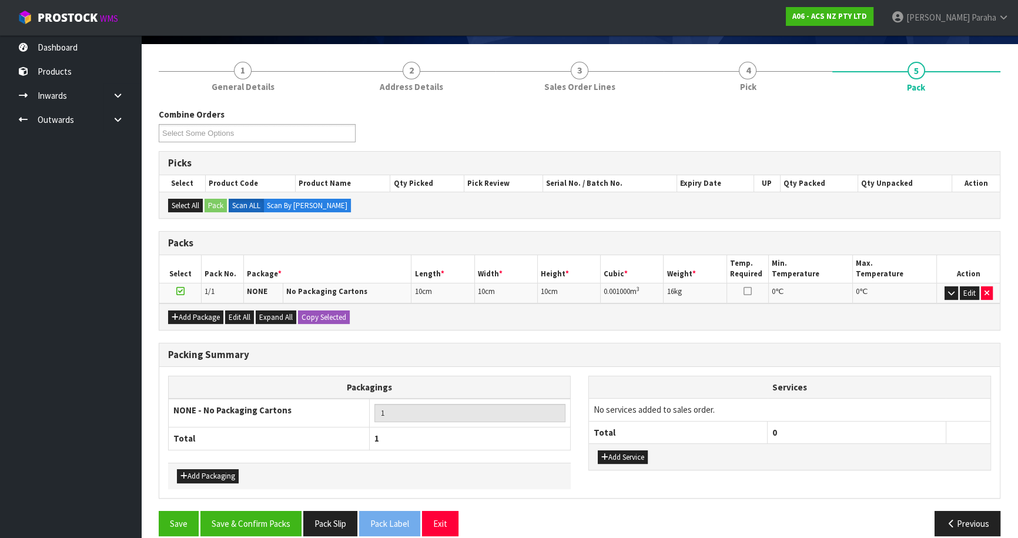
scroll to position [94, 0]
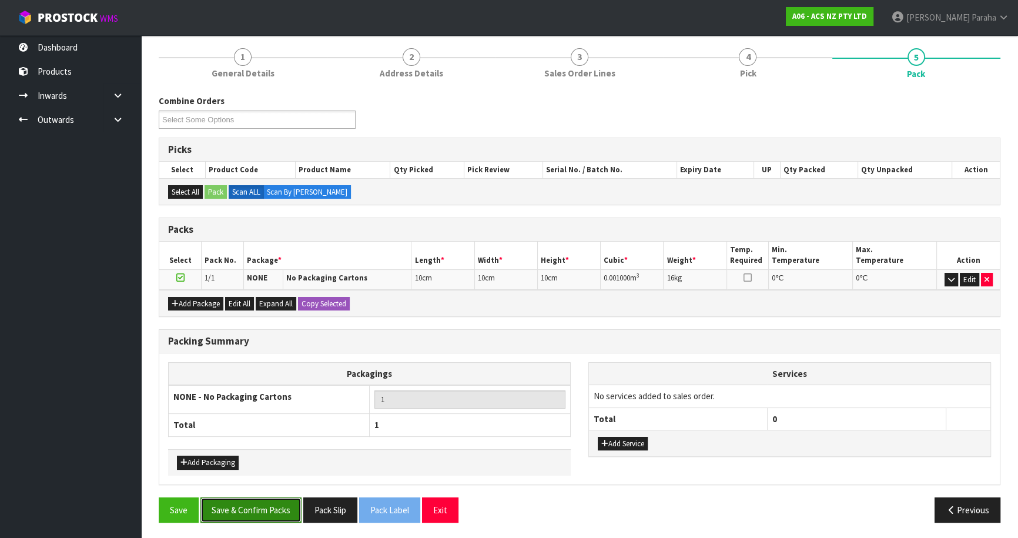
click at [269, 511] on button "Save & Confirm Packs" at bounding box center [250, 509] width 101 height 25
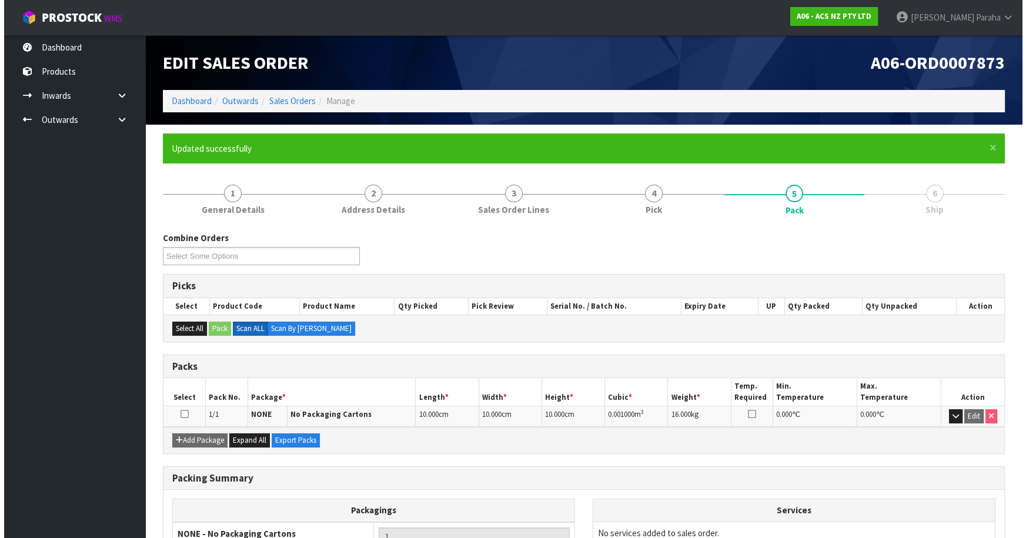
scroll to position [0, 0]
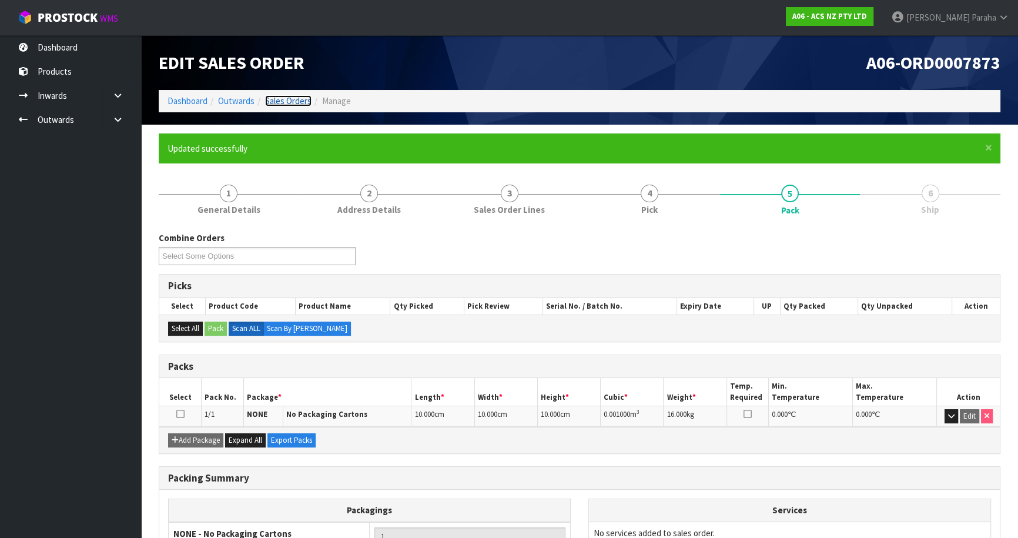
click at [287, 96] on link "Sales Orders" at bounding box center [288, 100] width 46 height 11
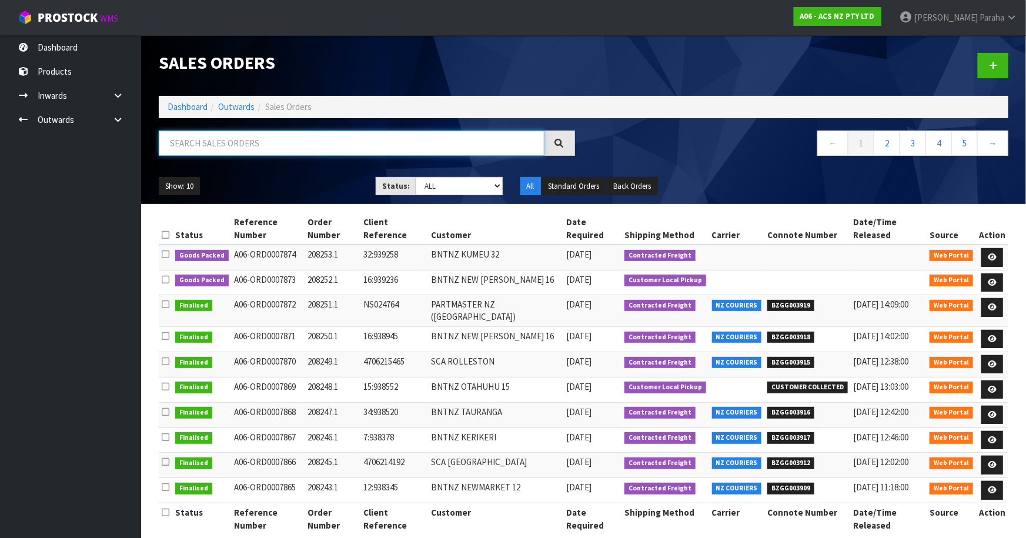
click at [289, 147] on input "text" at bounding box center [352, 142] width 386 height 25
